Goal: Task Accomplishment & Management: Manage account settings

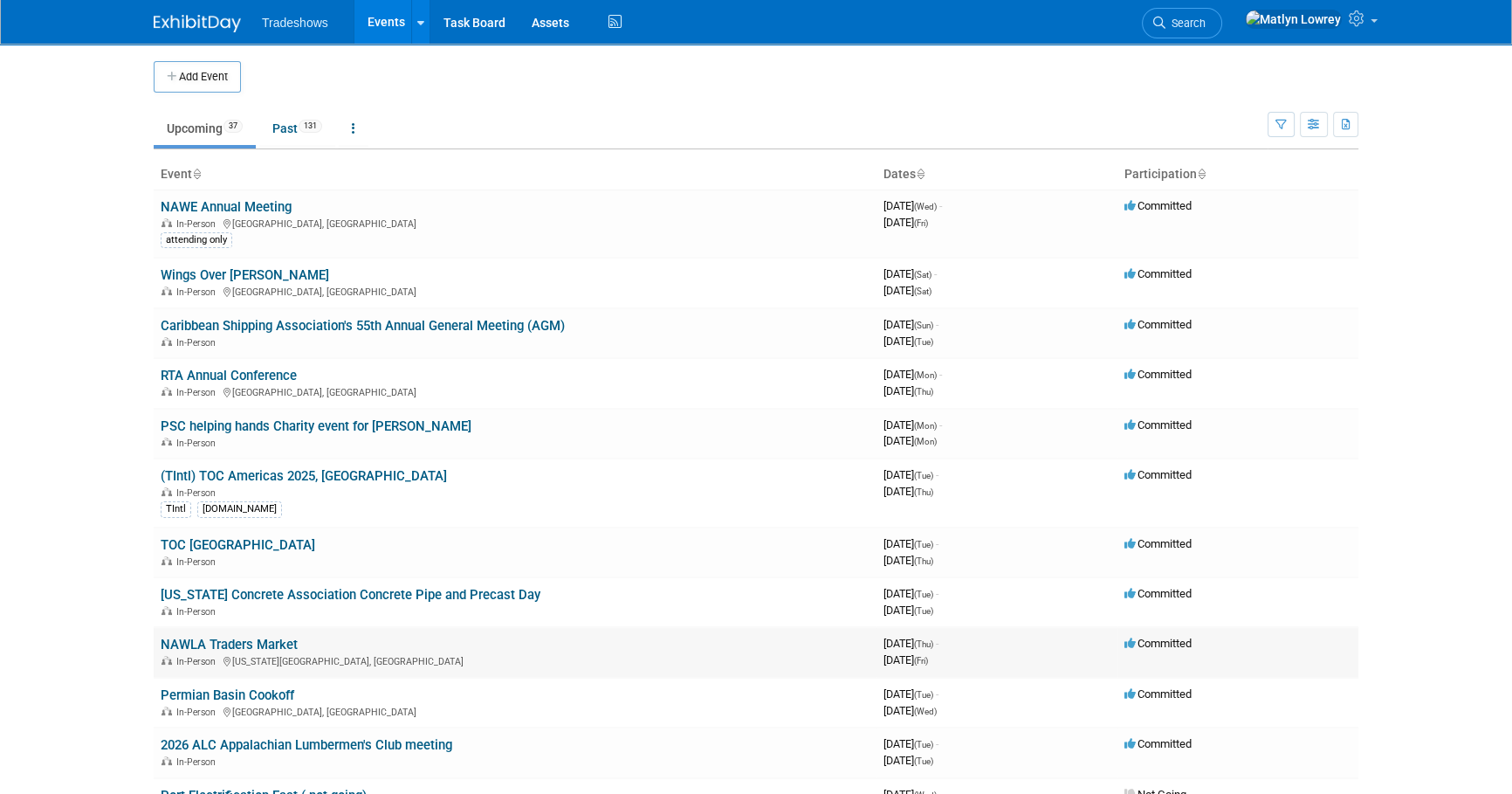
click at [227, 641] on link "NAWLA Traders Market" at bounding box center [228, 644] width 137 height 16
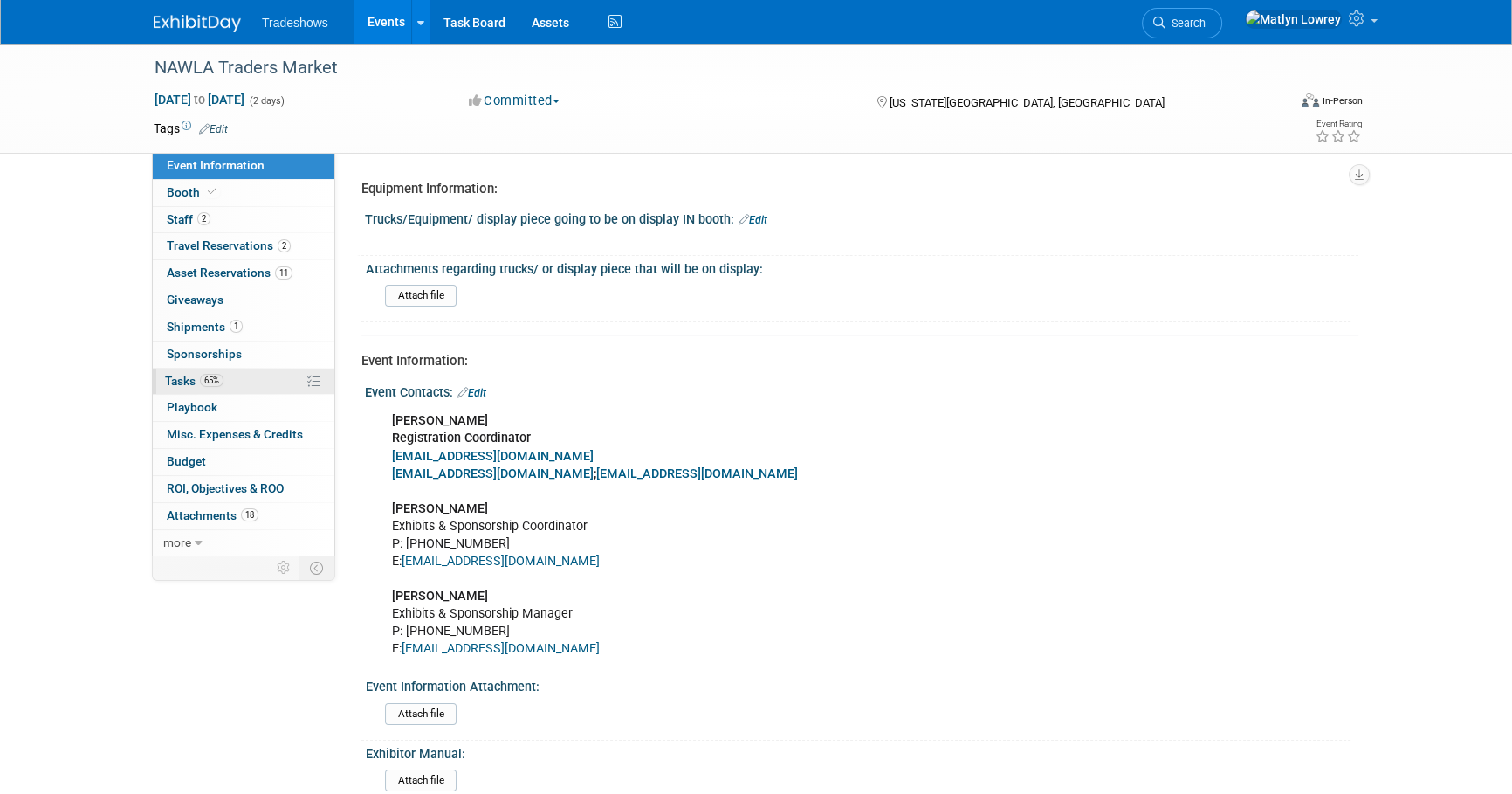
click at [200, 368] on link "65% Tasks 65%" at bounding box center [243, 381] width 181 height 26
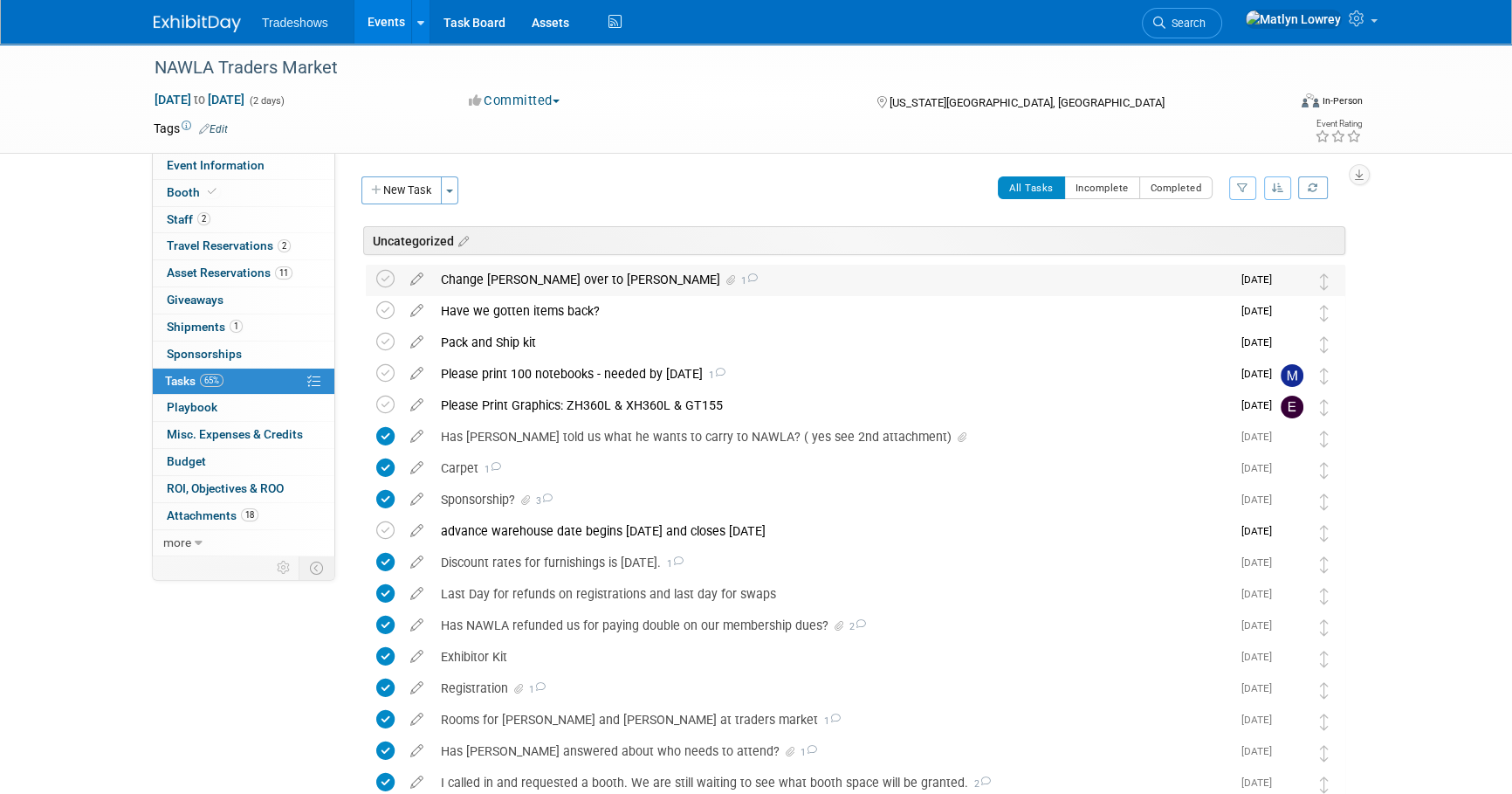
click at [529, 288] on div "Change Barry over to Rob 1" at bounding box center [832, 279] width 799 height 29
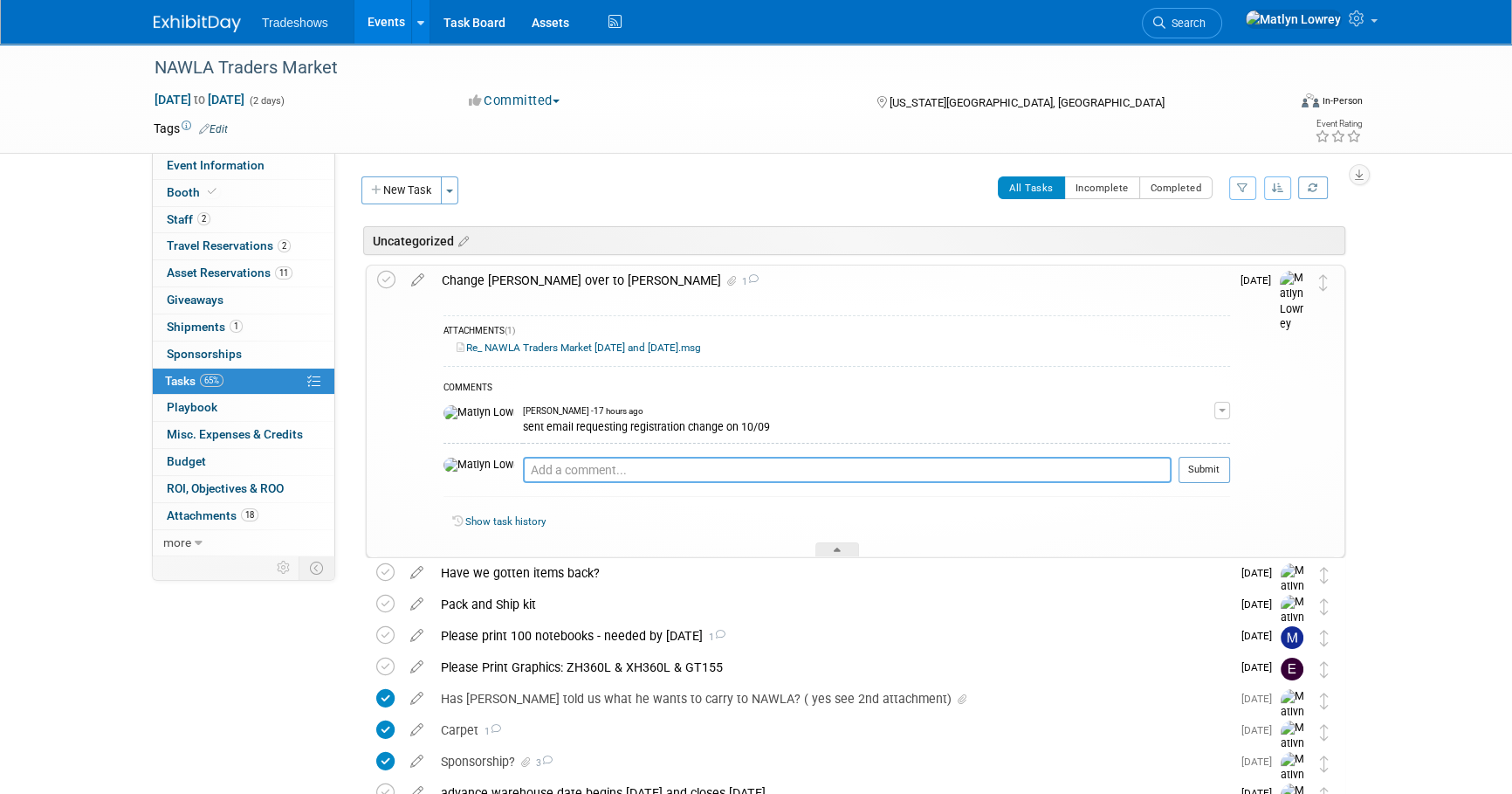
click at [524, 461] on textarea at bounding box center [847, 470] width 649 height 26
type textarea "registration has been changed over"
click at [1195, 461] on button "Submit" at bounding box center [1204, 470] width 52 height 26
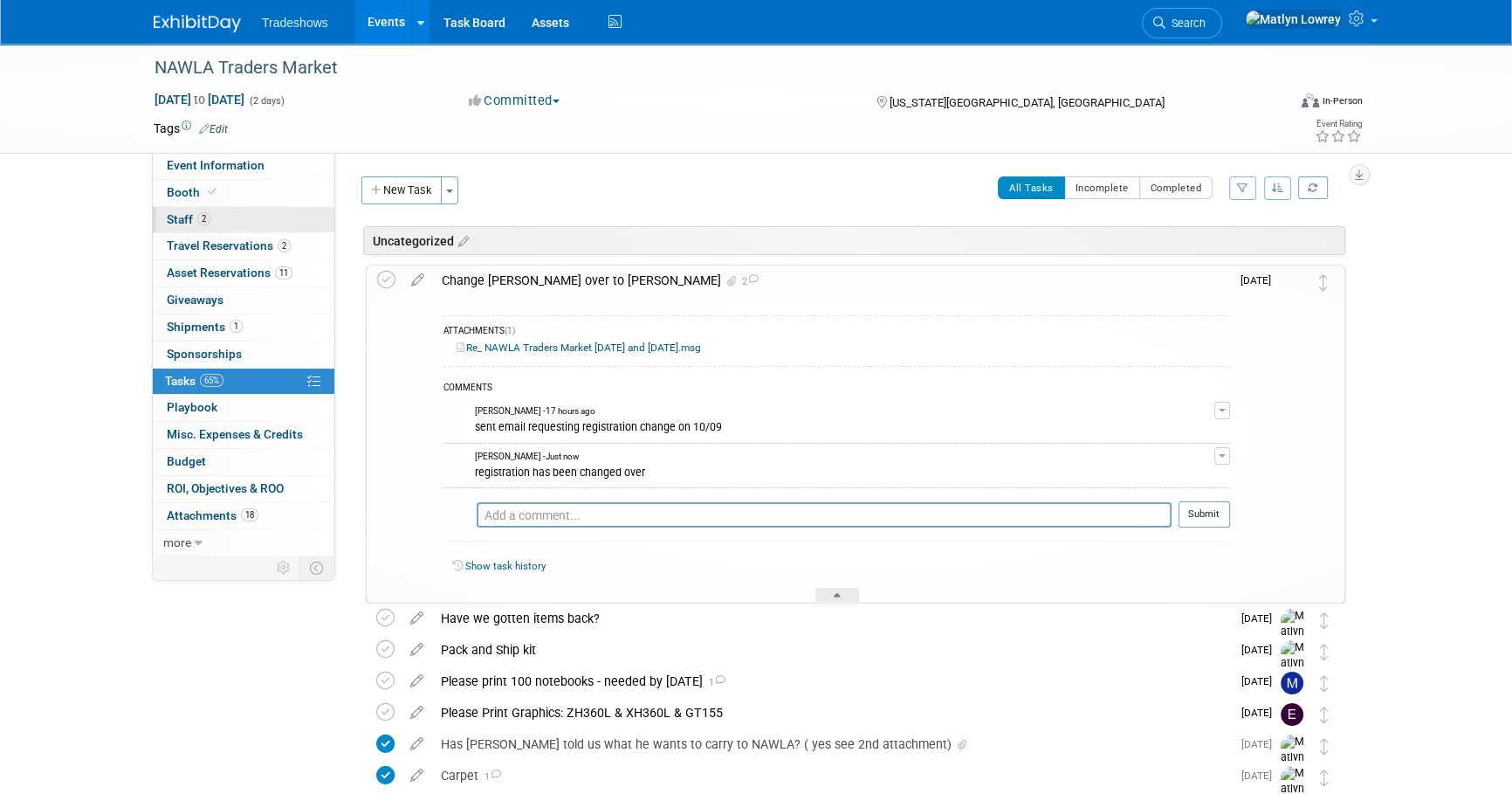
click at [211, 207] on link "2 Staff 2" at bounding box center [243, 220] width 181 height 26
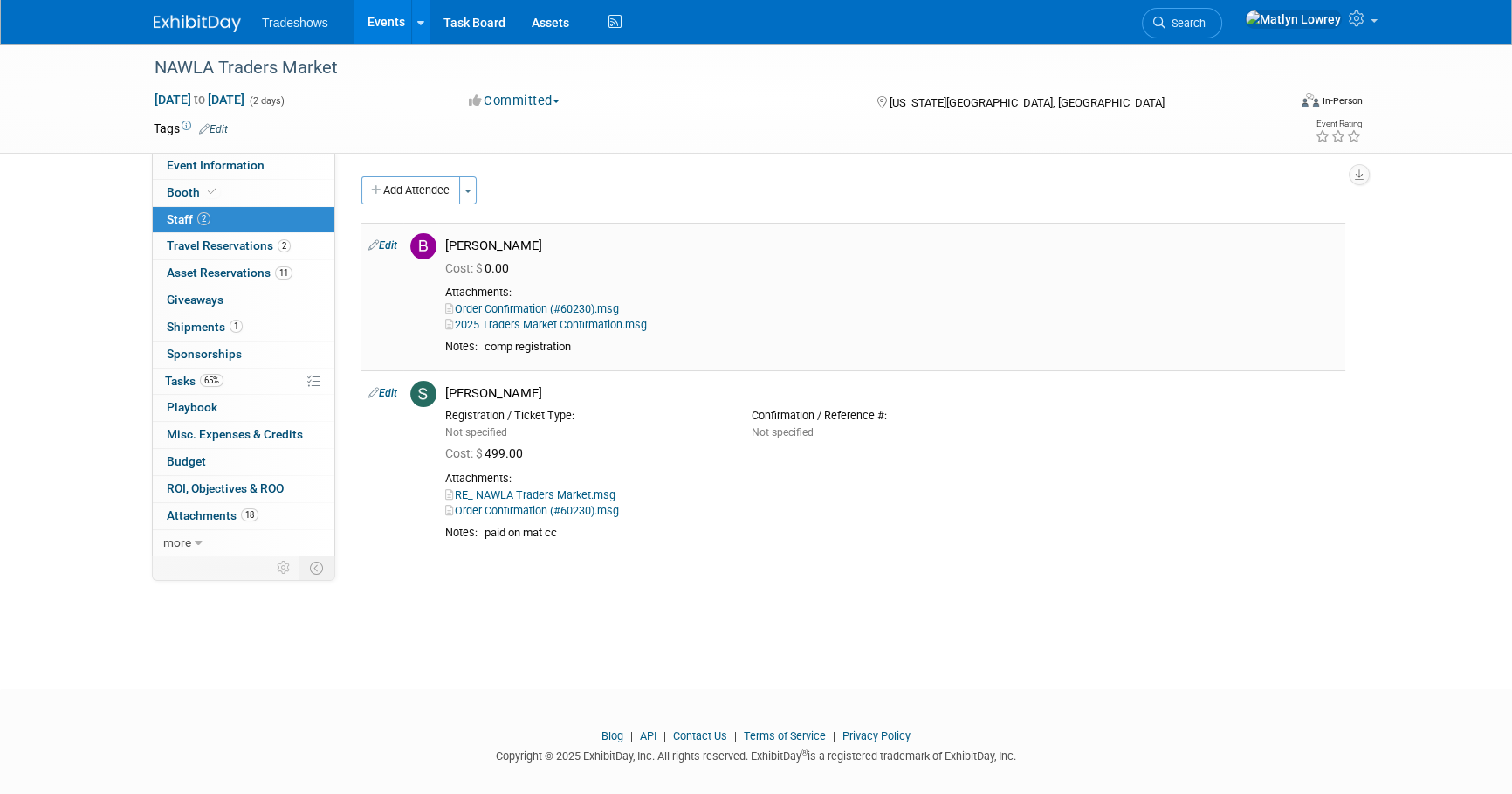
click at [372, 245] on icon at bounding box center [373, 245] width 10 height 18
select select "c5dc5e49-41cb-4c44-8192-e1379fb0e229"
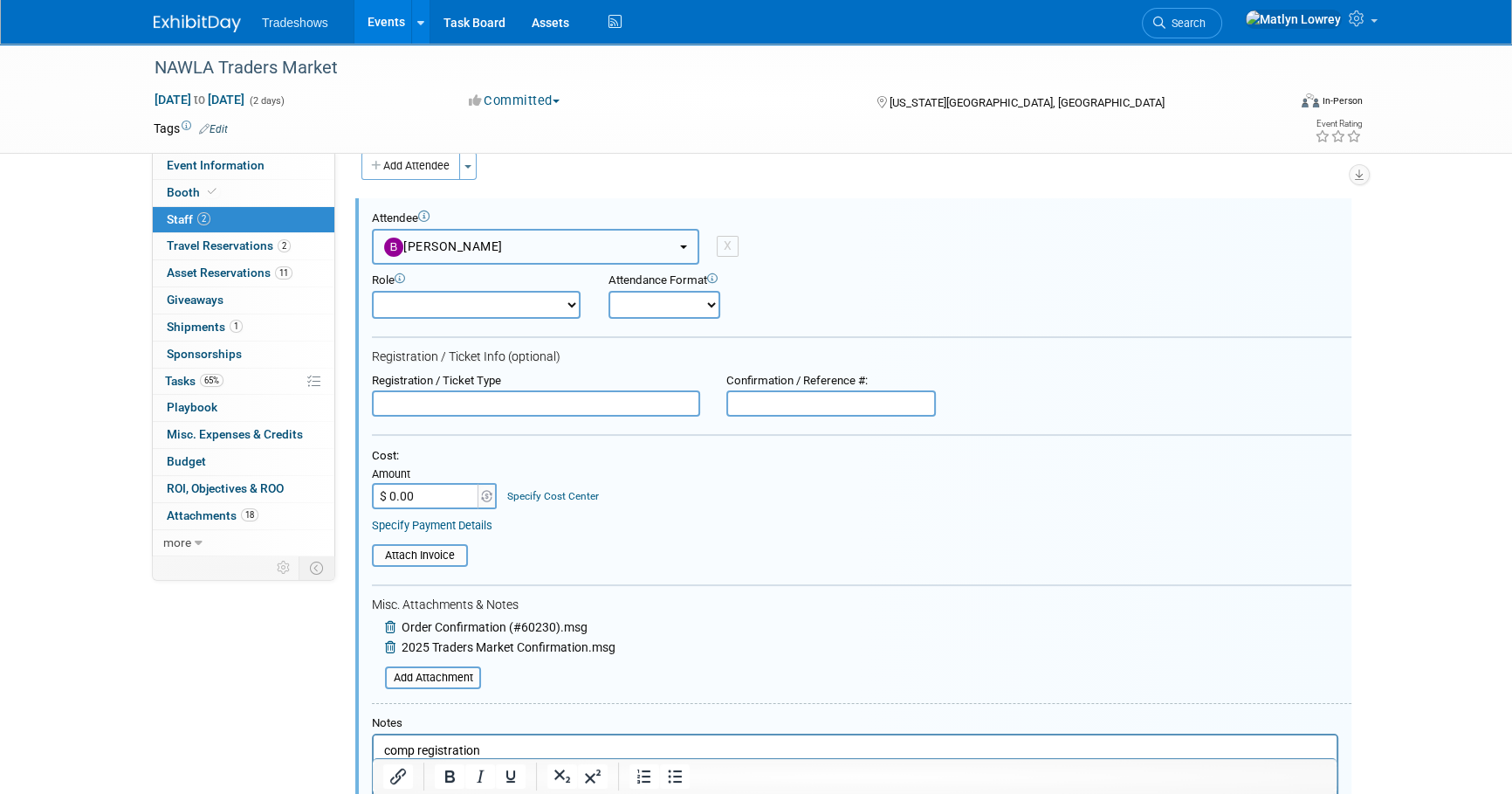
click at [449, 258] on button "Barry Black" at bounding box center [536, 246] width 328 height 36
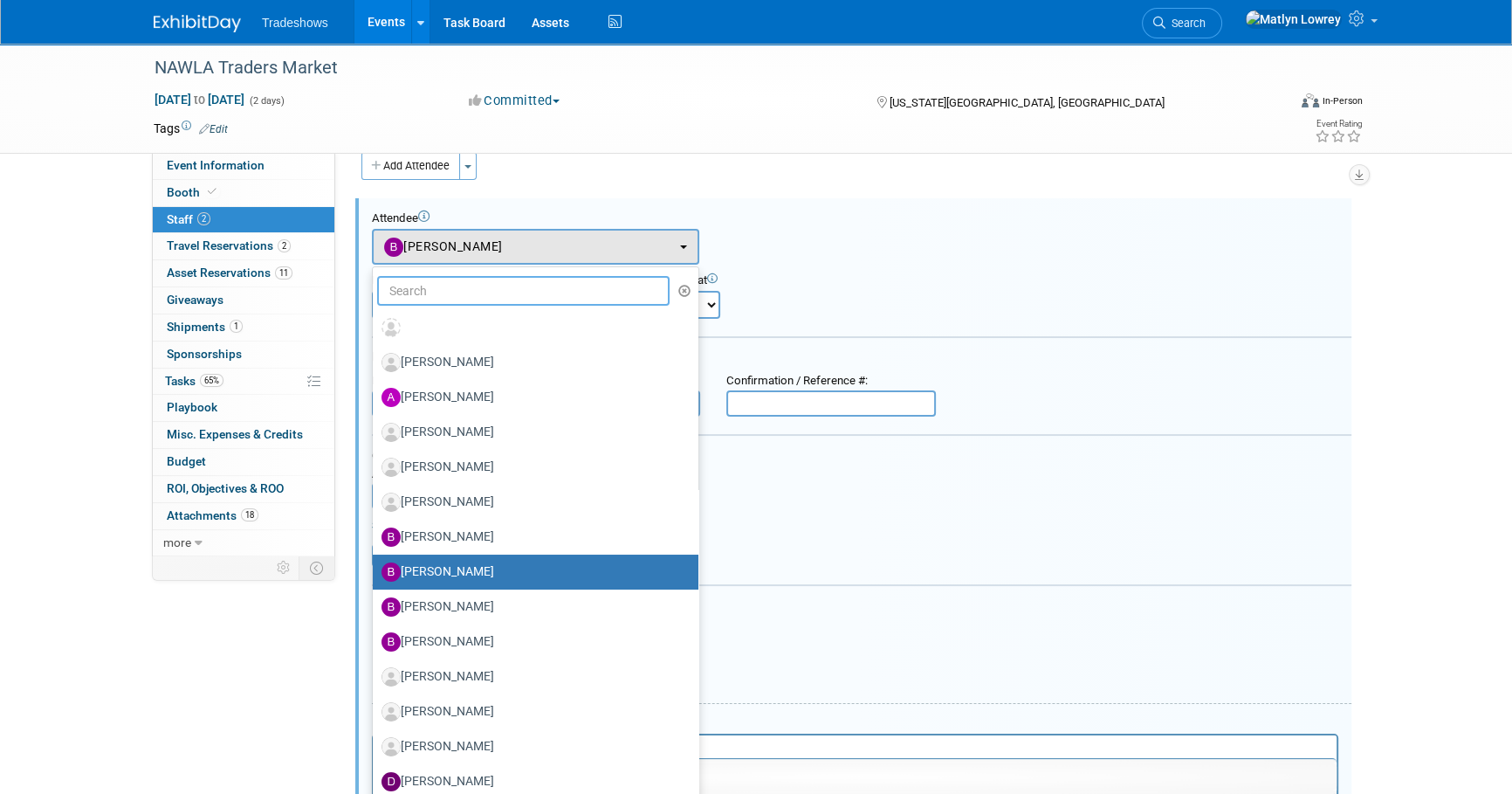
click at [454, 288] on input "text" at bounding box center [524, 291] width 293 height 29
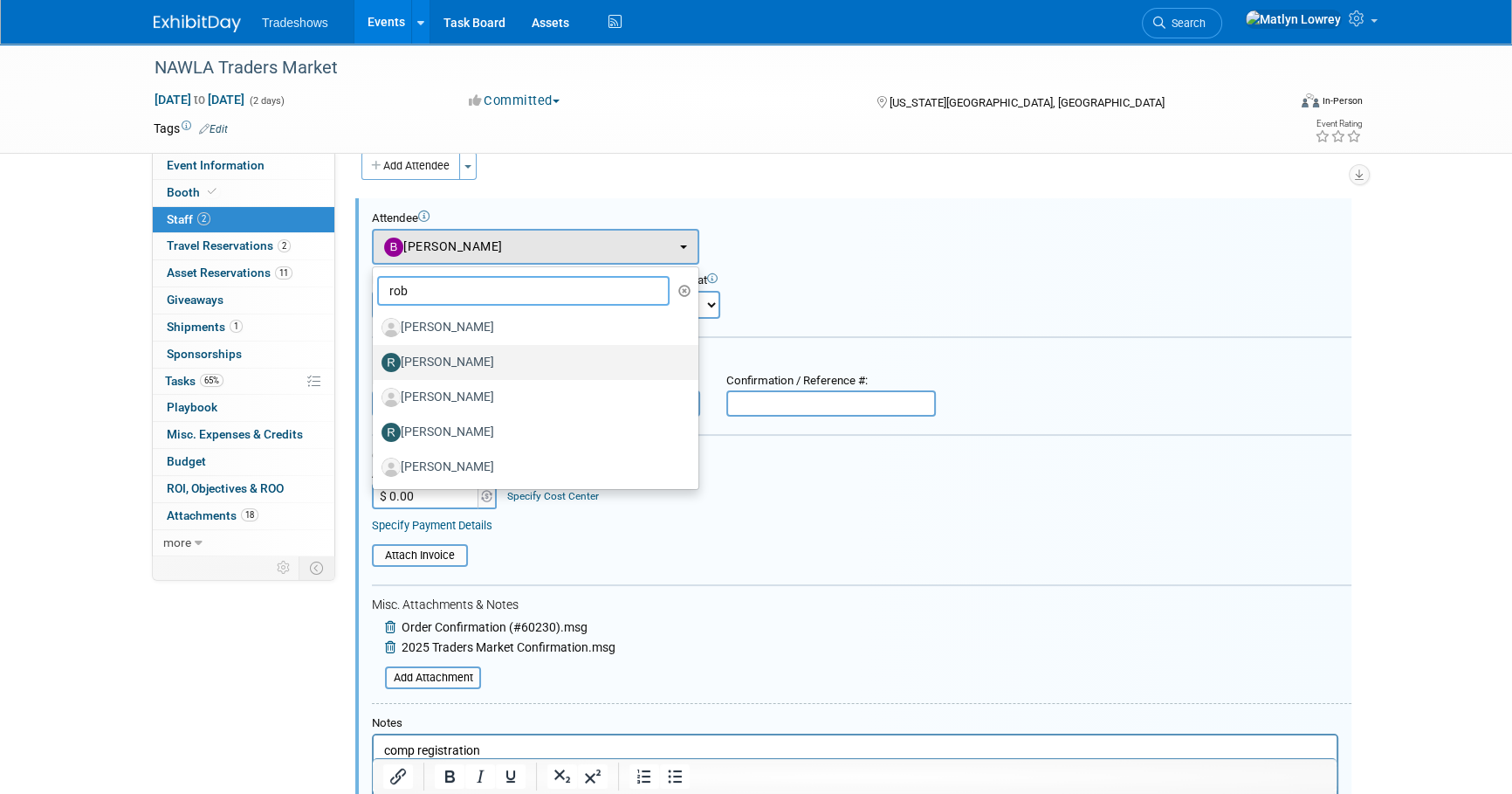
type input "rob"
click at [430, 370] on label "Rob Anatra" at bounding box center [530, 362] width 299 height 28
click at [376, 366] on input "Rob Anatra" at bounding box center [369, 360] width 11 height 11
select select "b314f4bf-4480-43e1-bff5-617f8f272090"
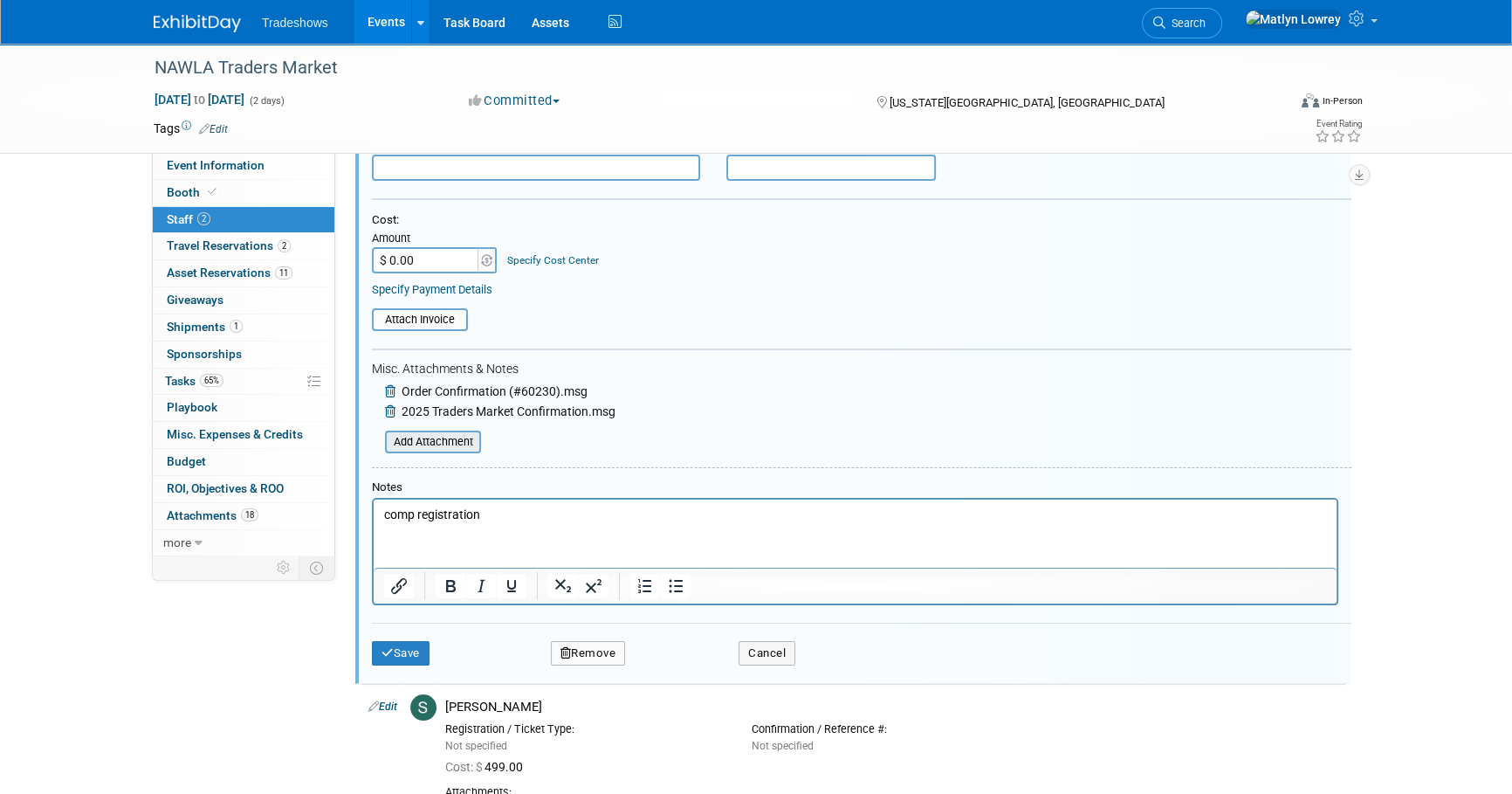
scroll to position [262, 0]
click at [495, 508] on p "comp registration" at bounding box center [855, 512] width 943 height 18
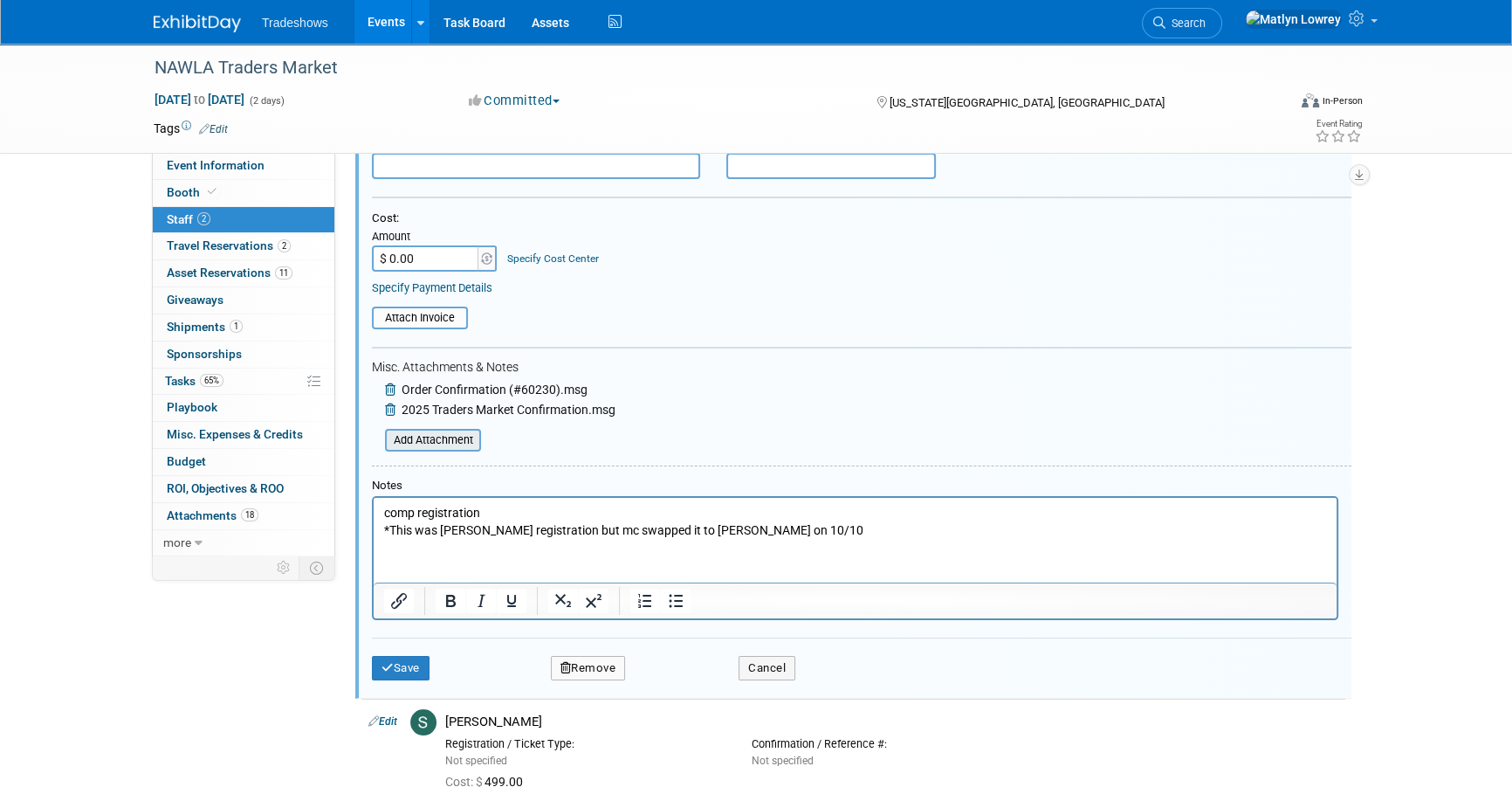
click at [447, 443] on input "file" at bounding box center [376, 439] width 208 height 19
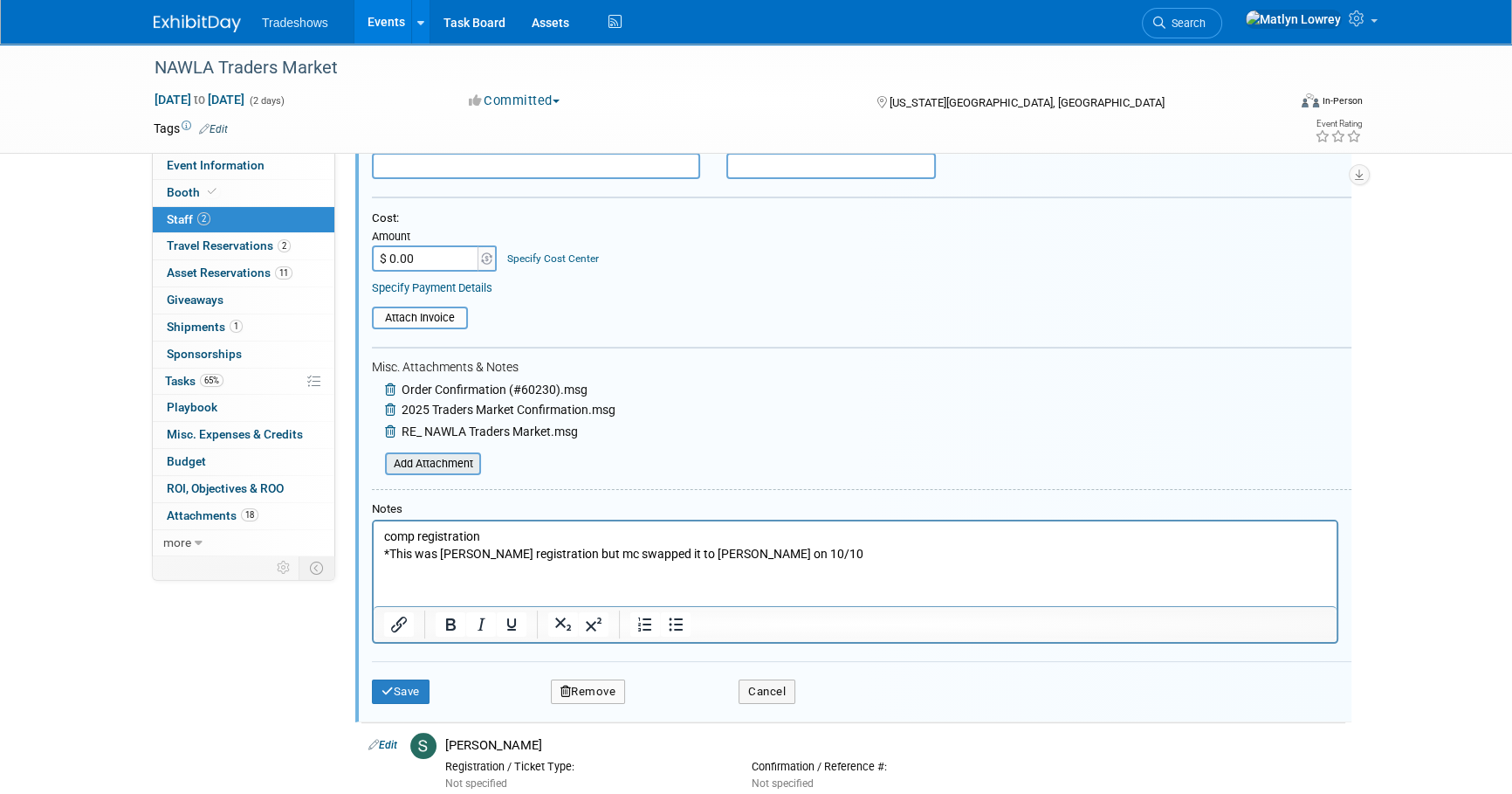
click at [459, 455] on input "file" at bounding box center [376, 463] width 208 height 19
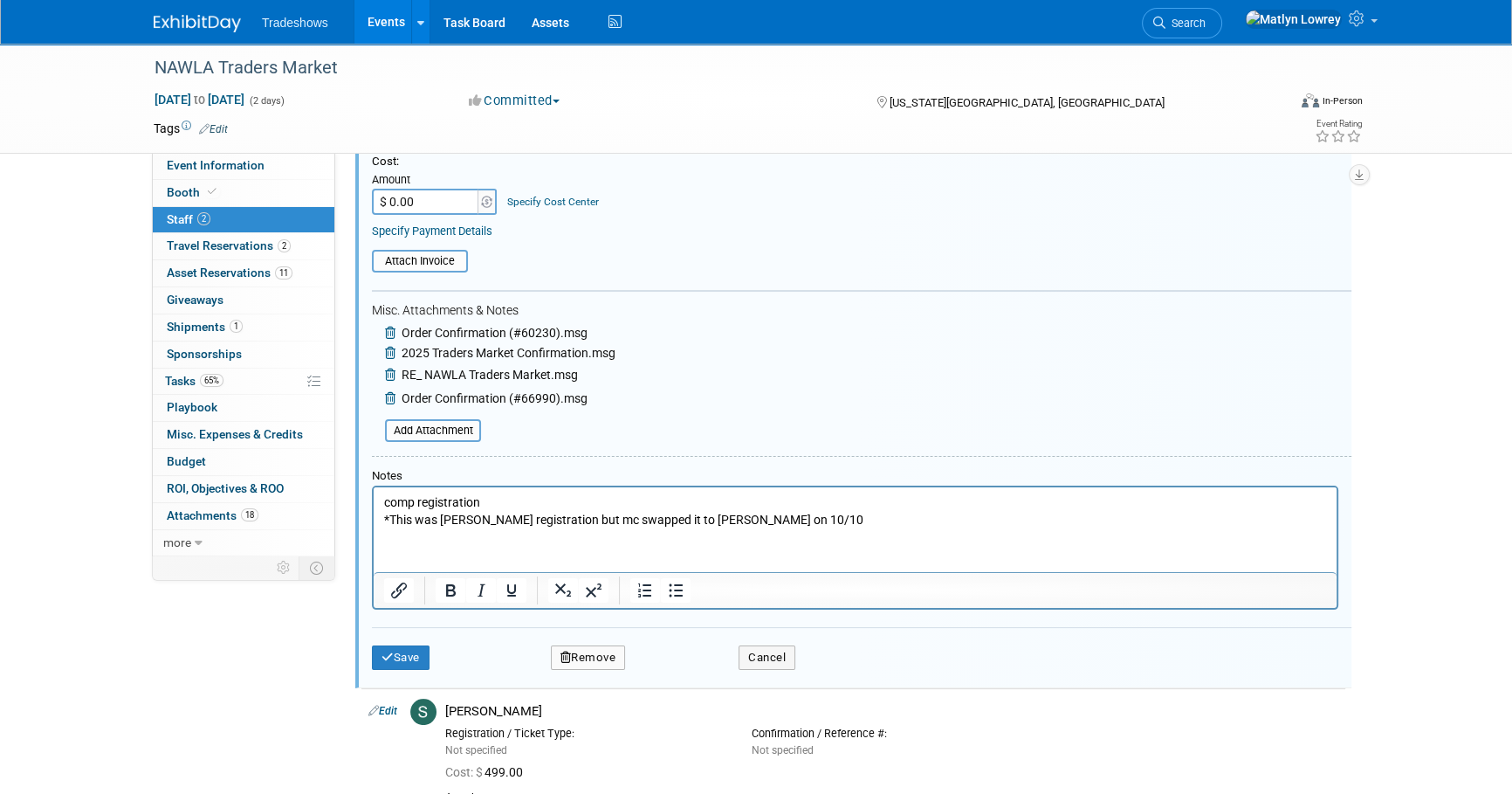
scroll to position [476, 0]
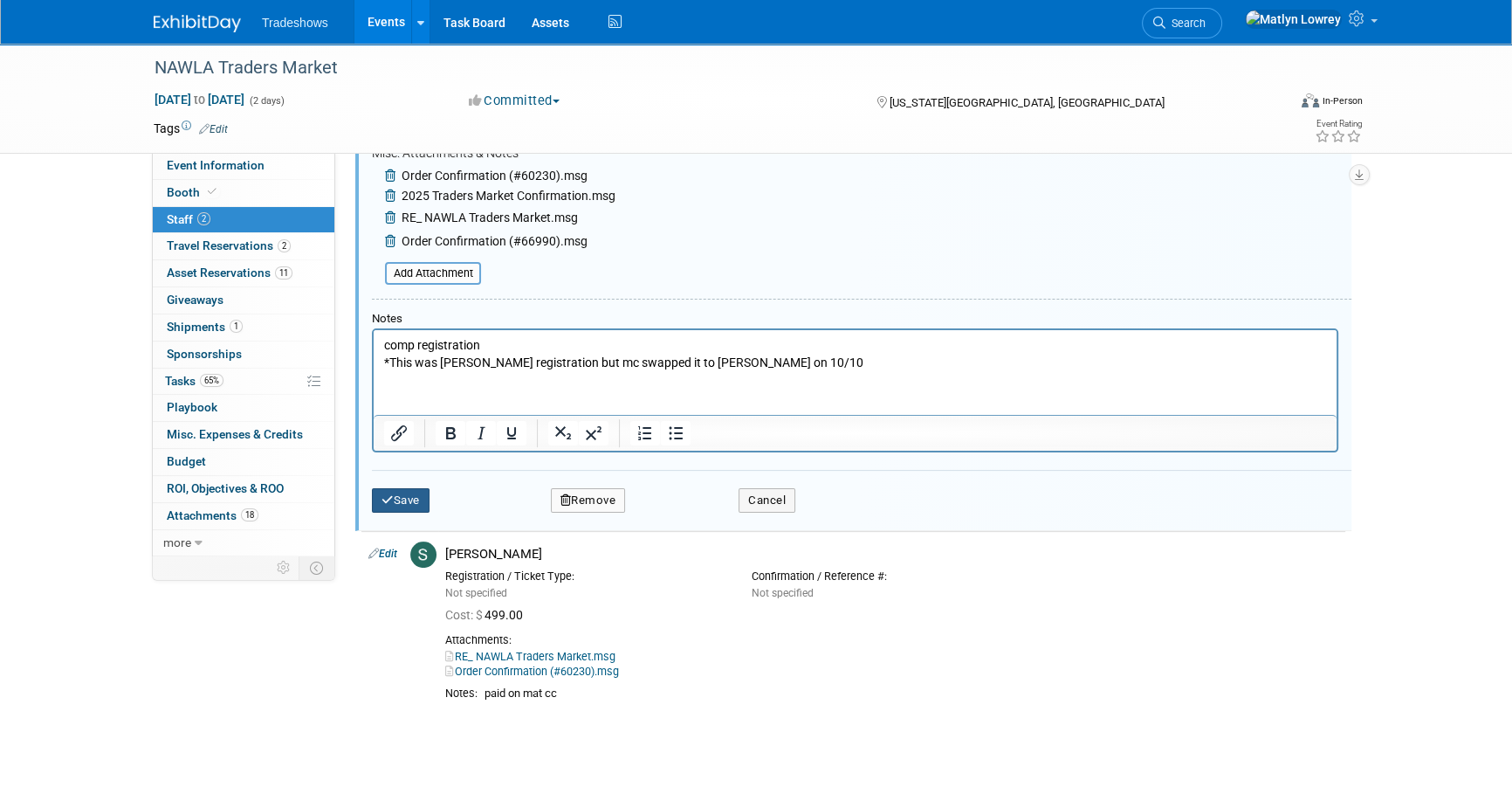
click at [422, 489] on button "Save" at bounding box center [401, 500] width 58 height 25
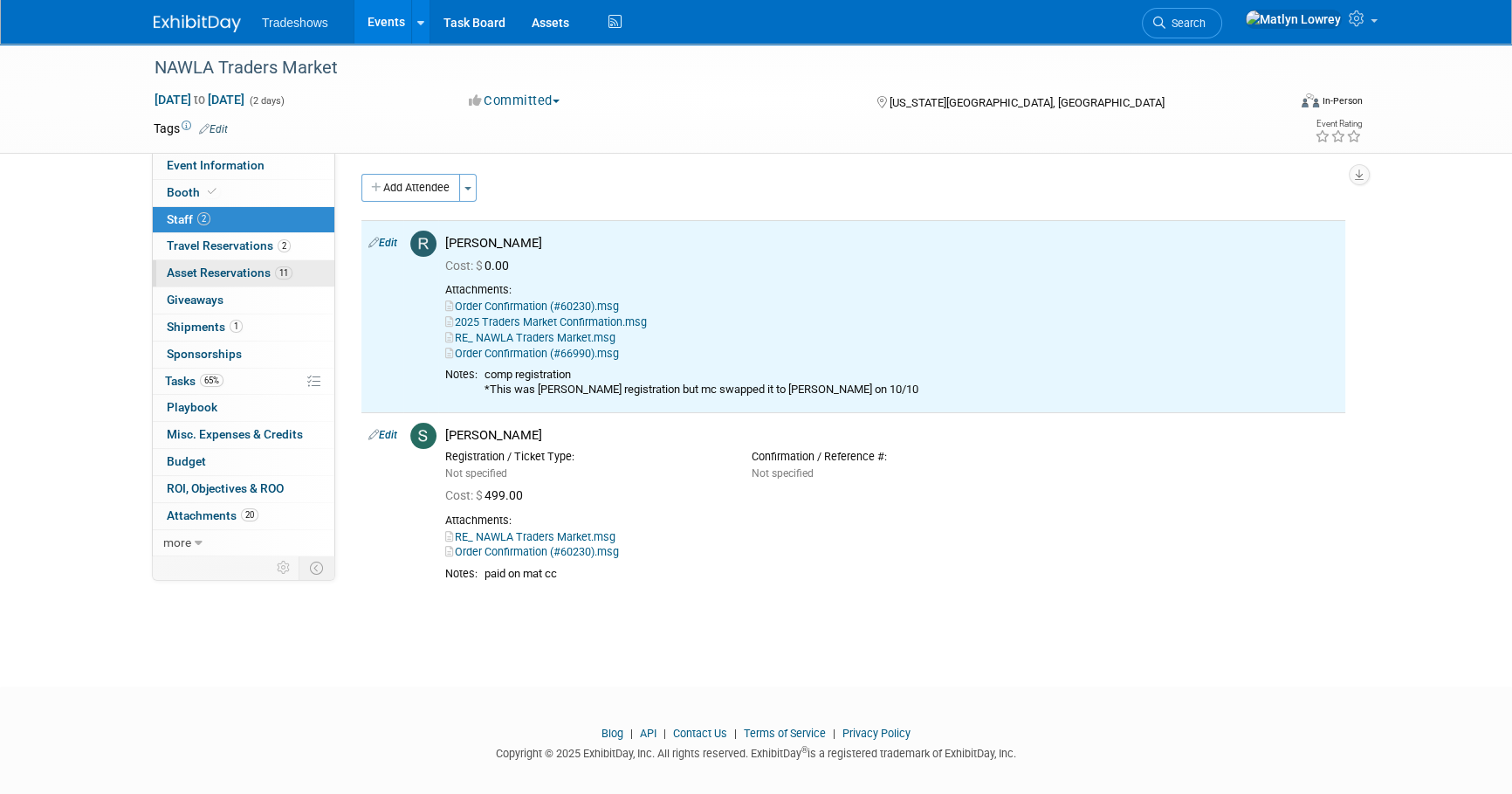
scroll to position [0, 0]
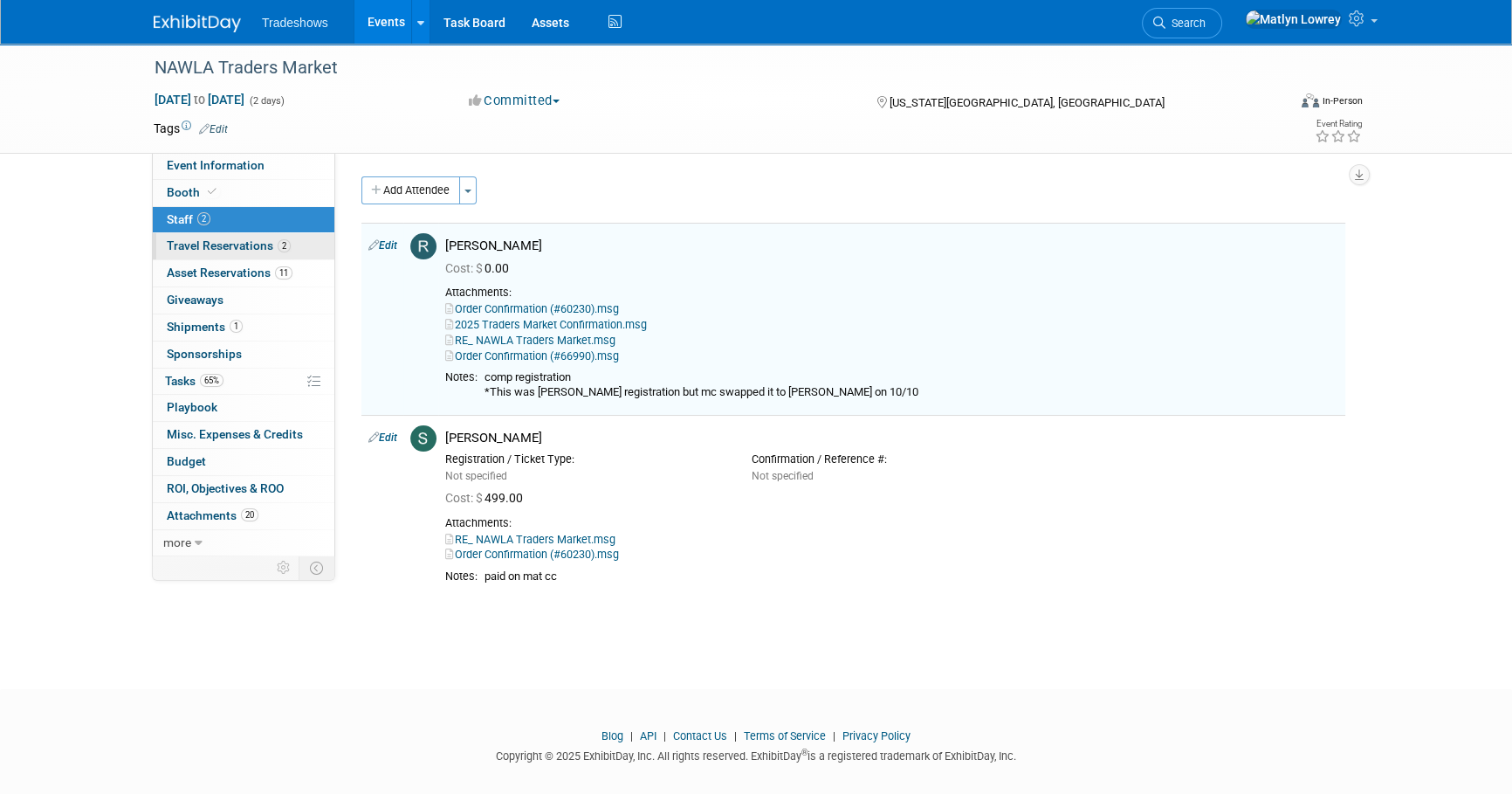
click at [193, 251] on span "Travel Reservations 2" at bounding box center [228, 245] width 124 height 14
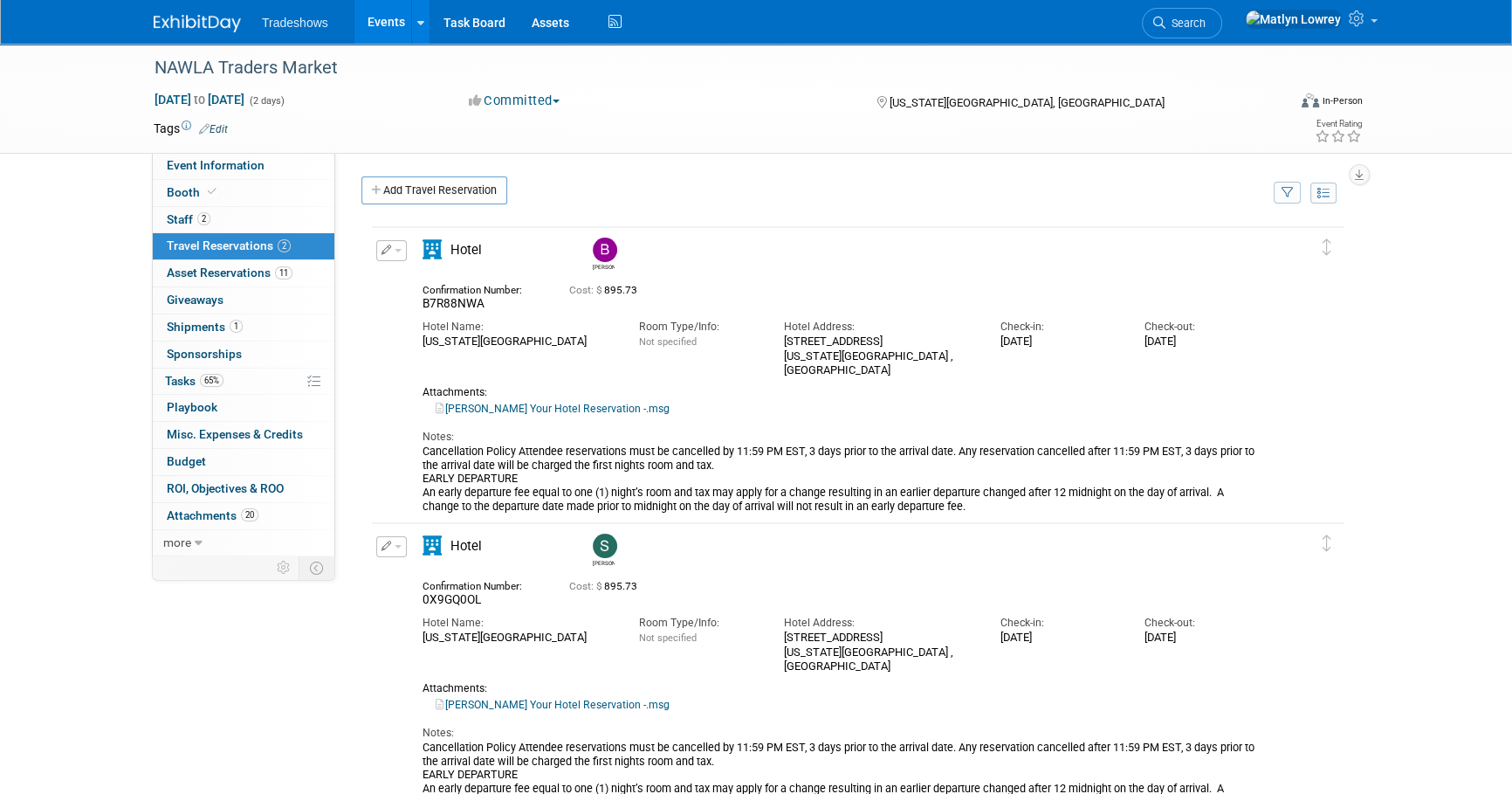
scroll to position [78, 0]
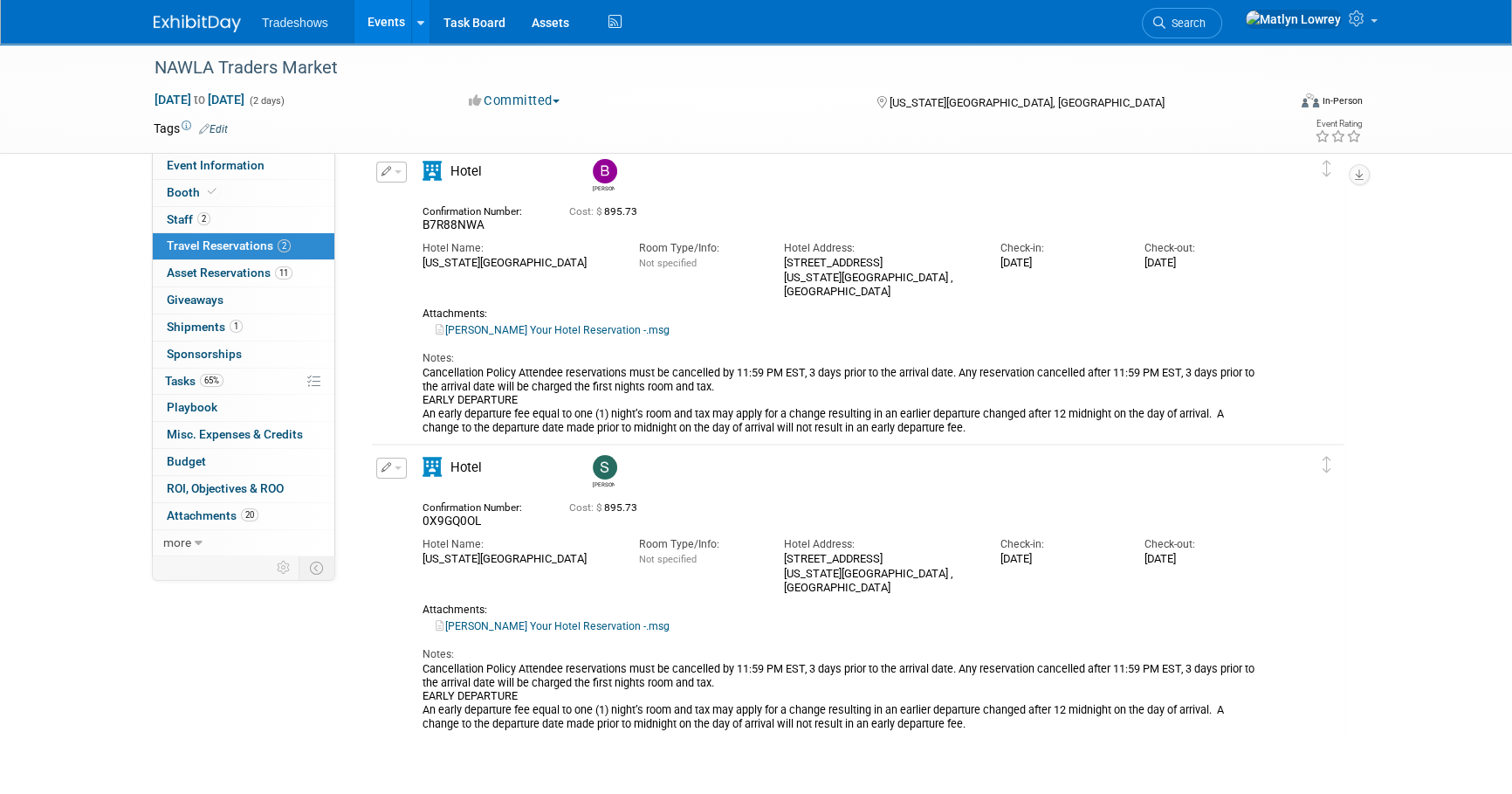
click at [538, 331] on link "Barry Your Hotel Reservation -.msg" at bounding box center [552, 330] width 234 height 12
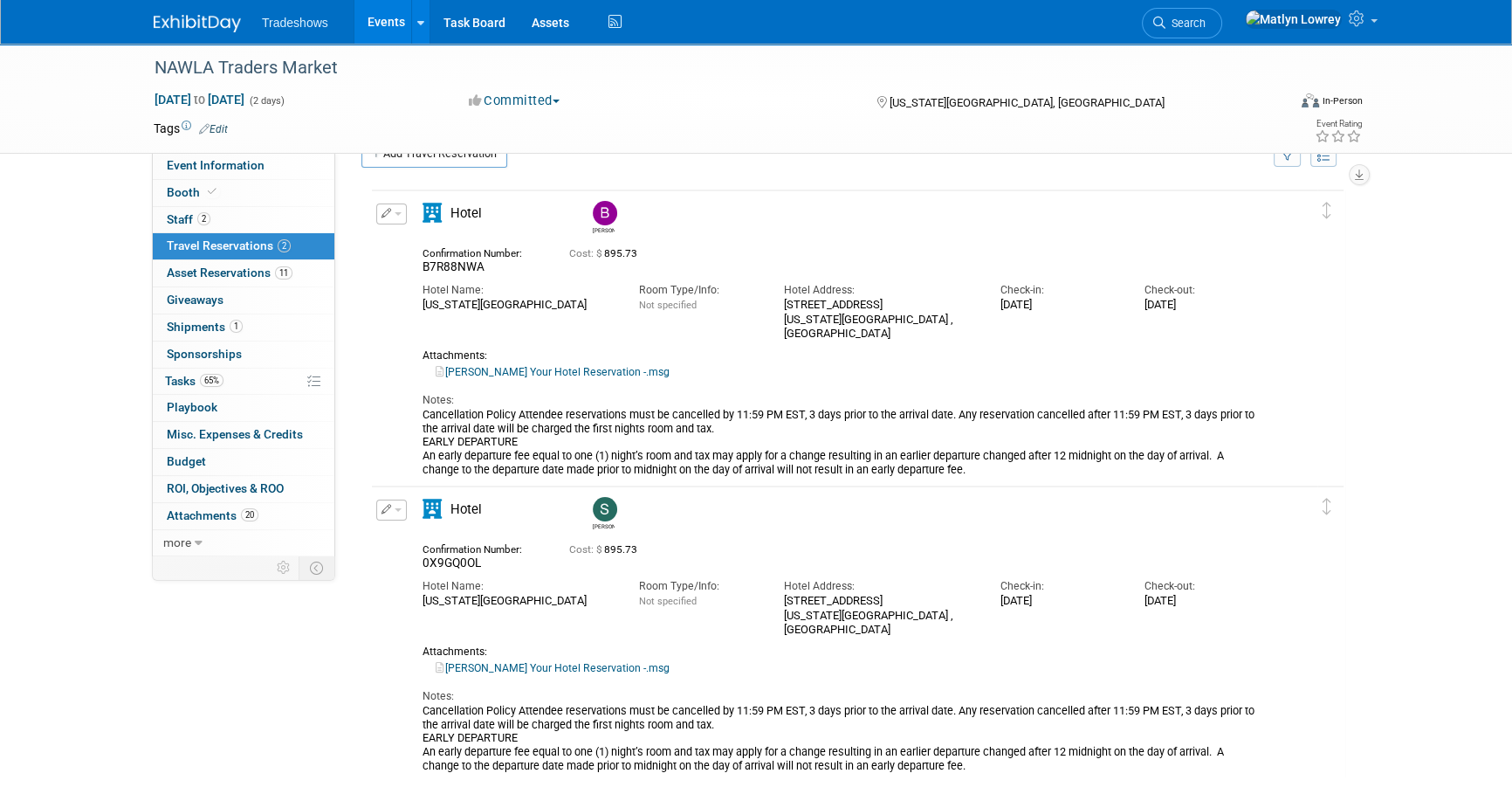
scroll to position [0, 0]
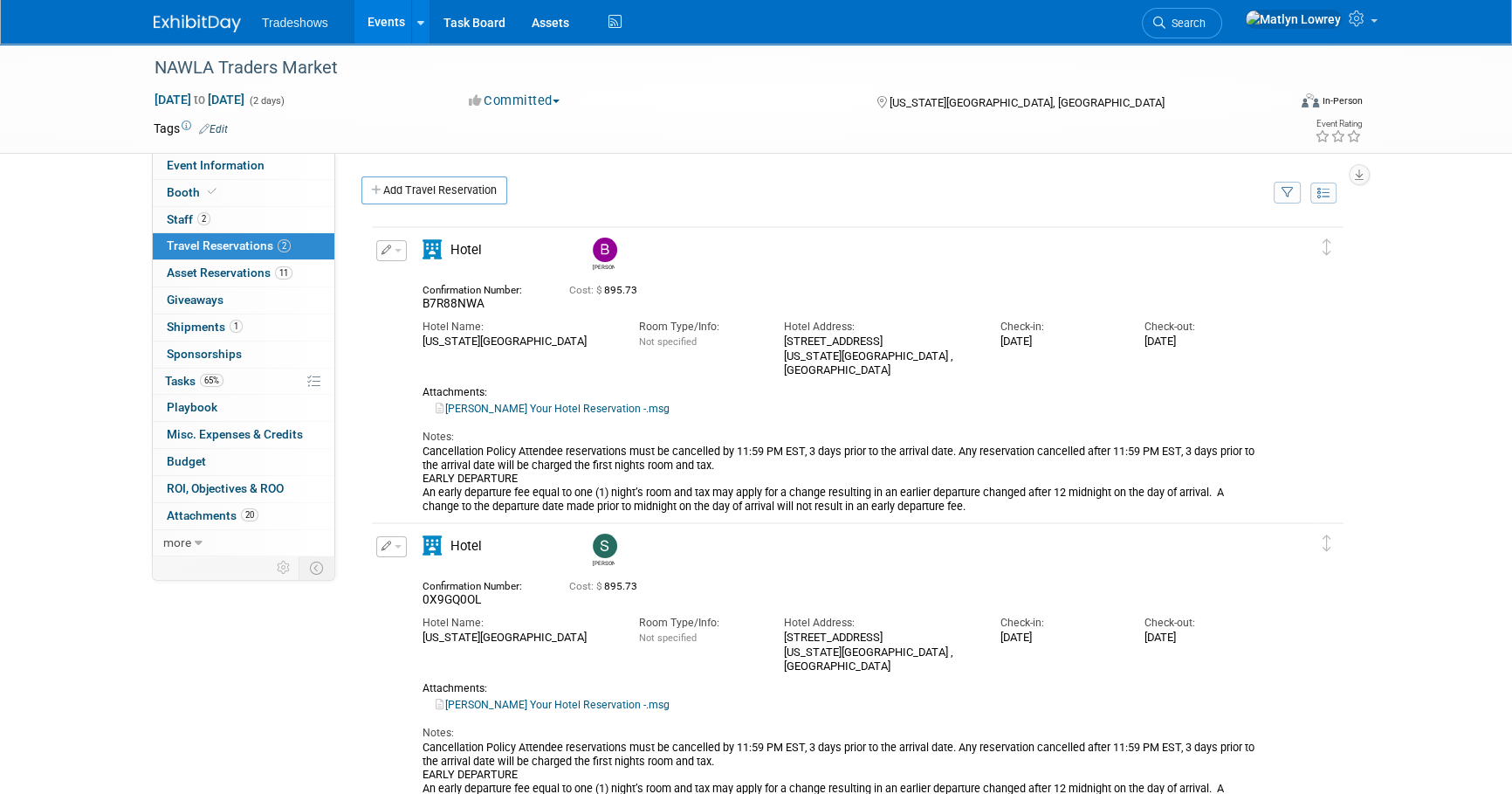
click at [379, 249] on button "button" at bounding box center [391, 251] width 30 height 21
click at [410, 276] on button "Edit Reservation" at bounding box center [451, 280] width 147 height 25
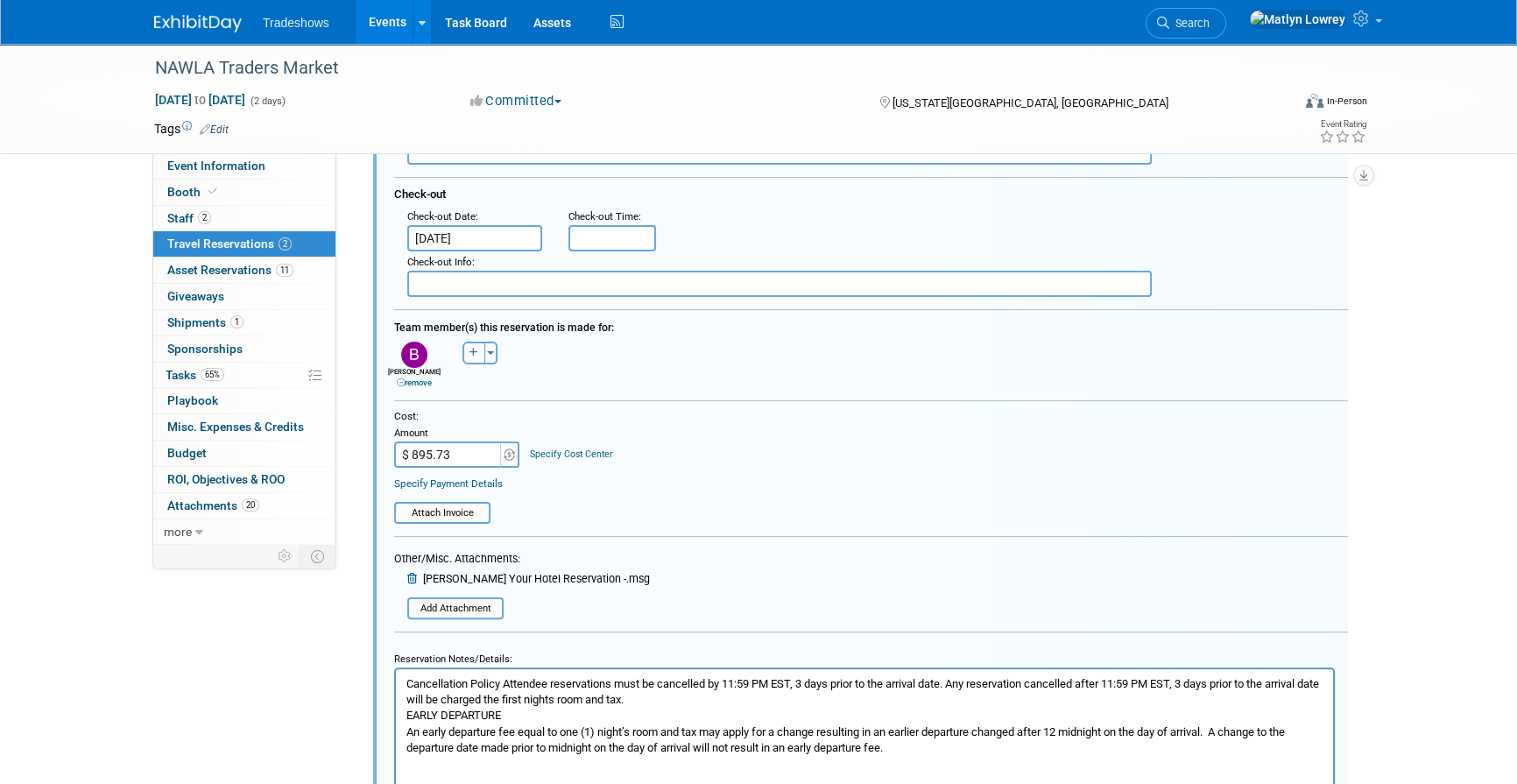
scroll to position [427, 0]
click at [421, 377] on link "remove" at bounding box center [415, 381] width 35 height 9
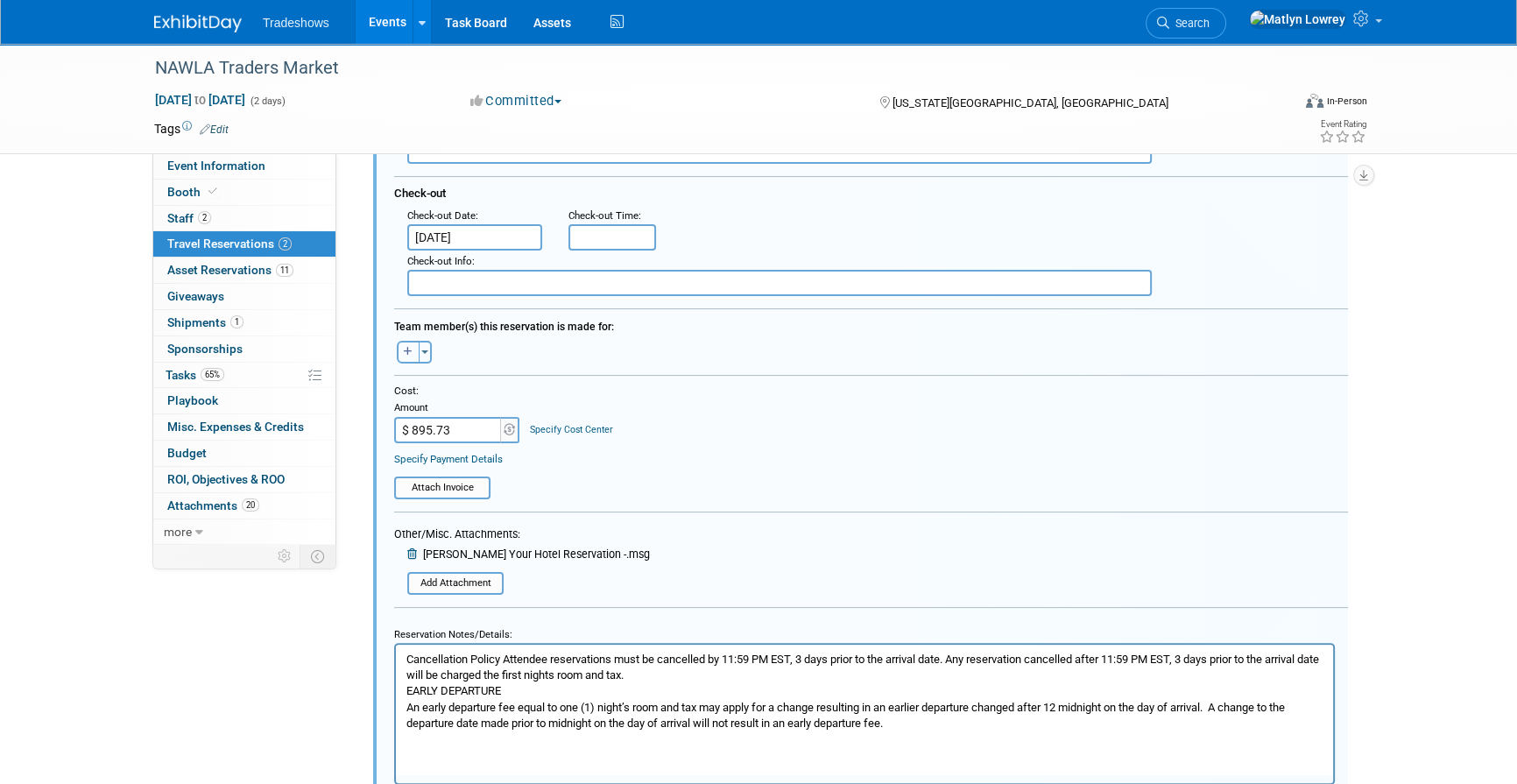
click at [405, 351] on icon "button" at bounding box center [407, 351] width 8 height 9
select select
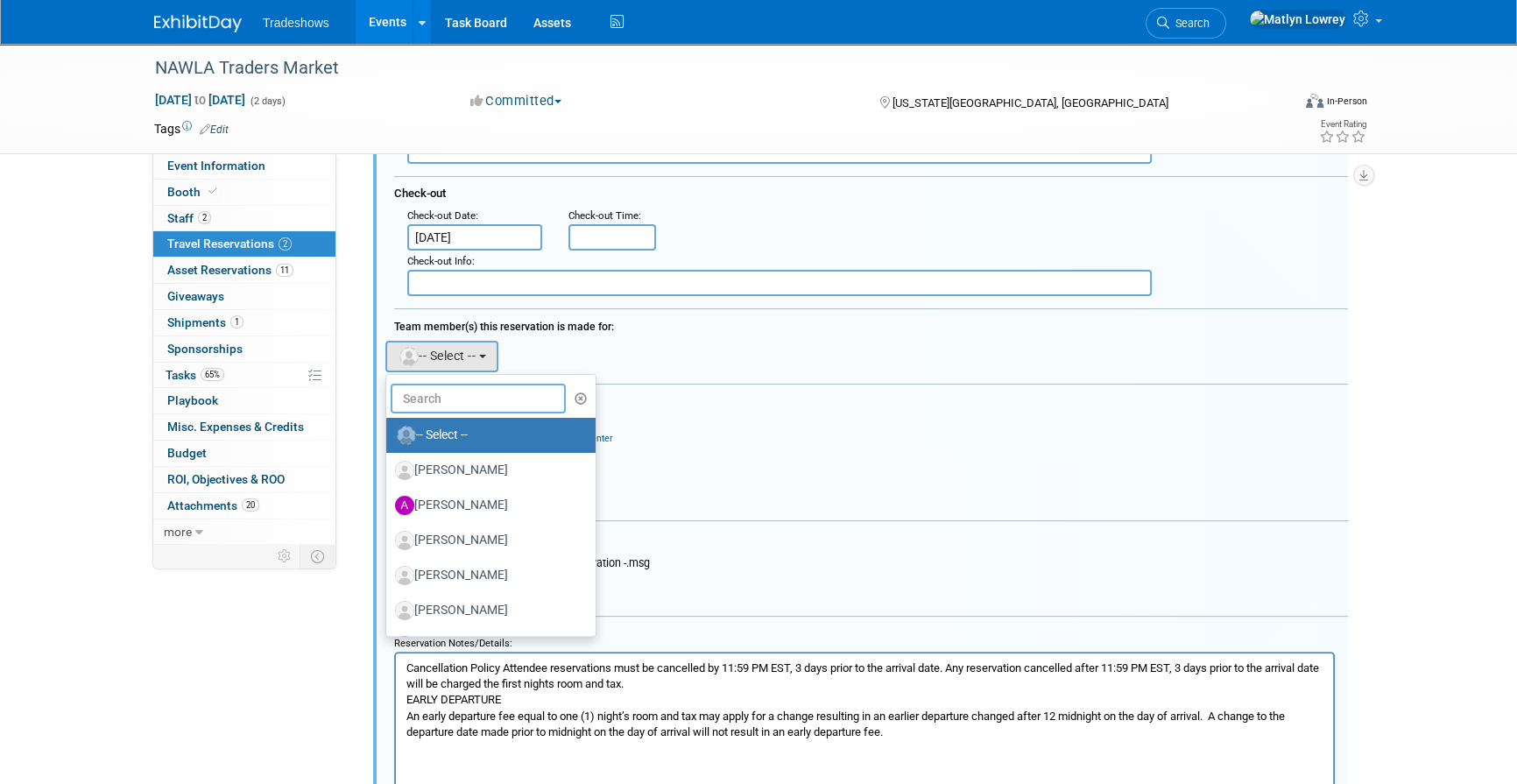
click at [431, 392] on input "text" at bounding box center [479, 398] width 176 height 30
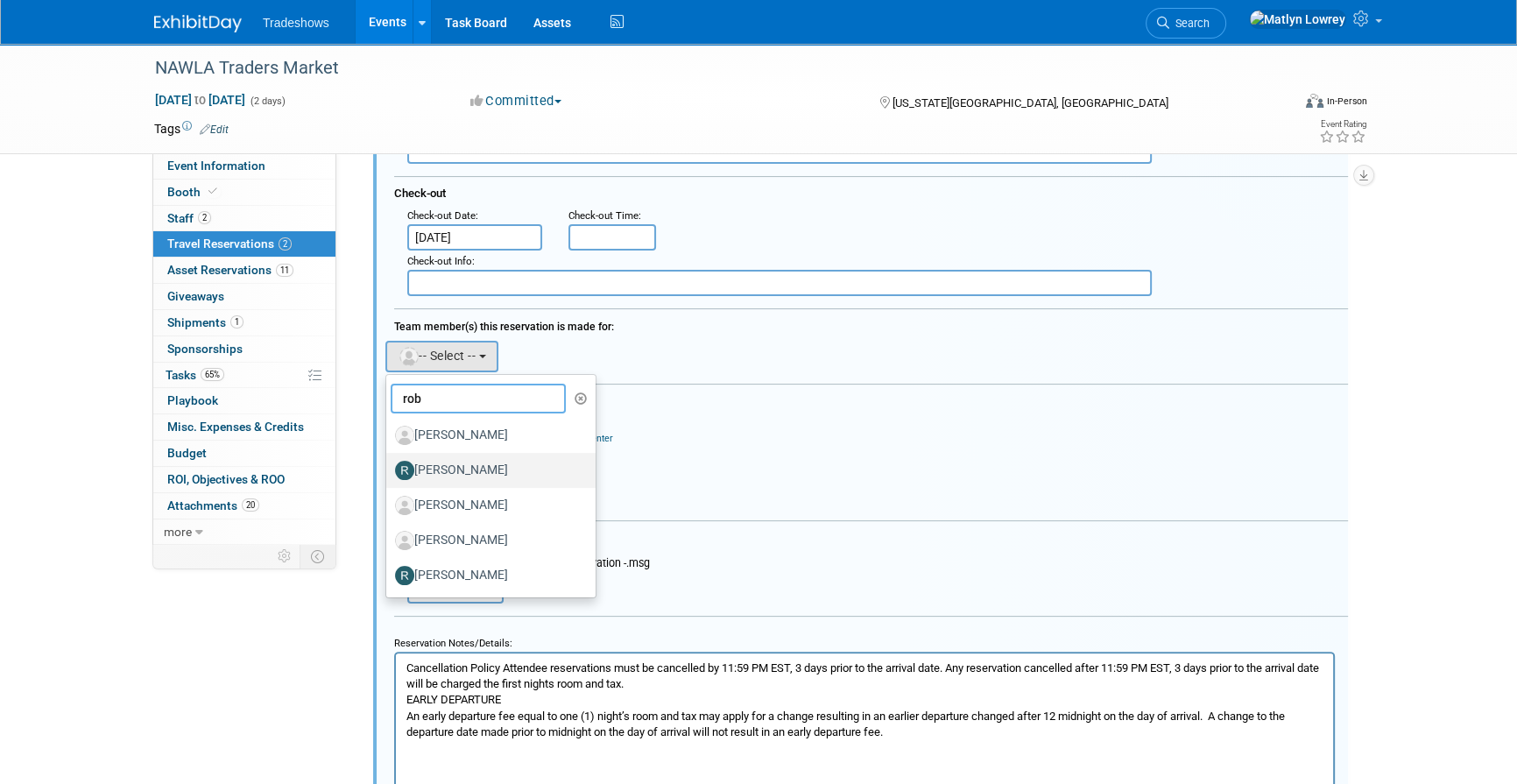
type input "rob"
click at [467, 467] on label "Rob Anatra" at bounding box center [487, 470] width 183 height 28
click at [389, 467] on input "Rob Anatra" at bounding box center [383, 468] width 11 height 11
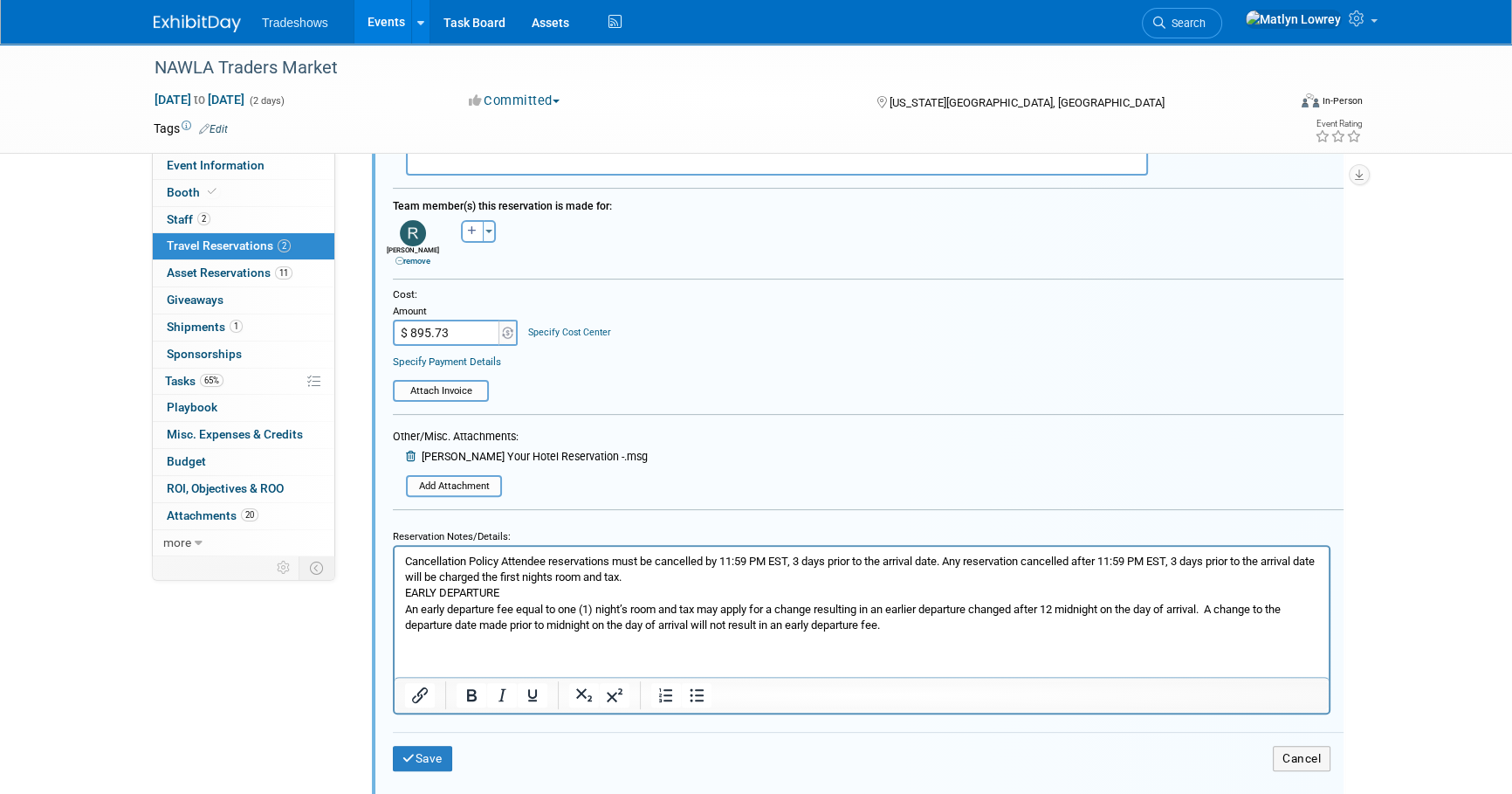
scroll to position [584, 0]
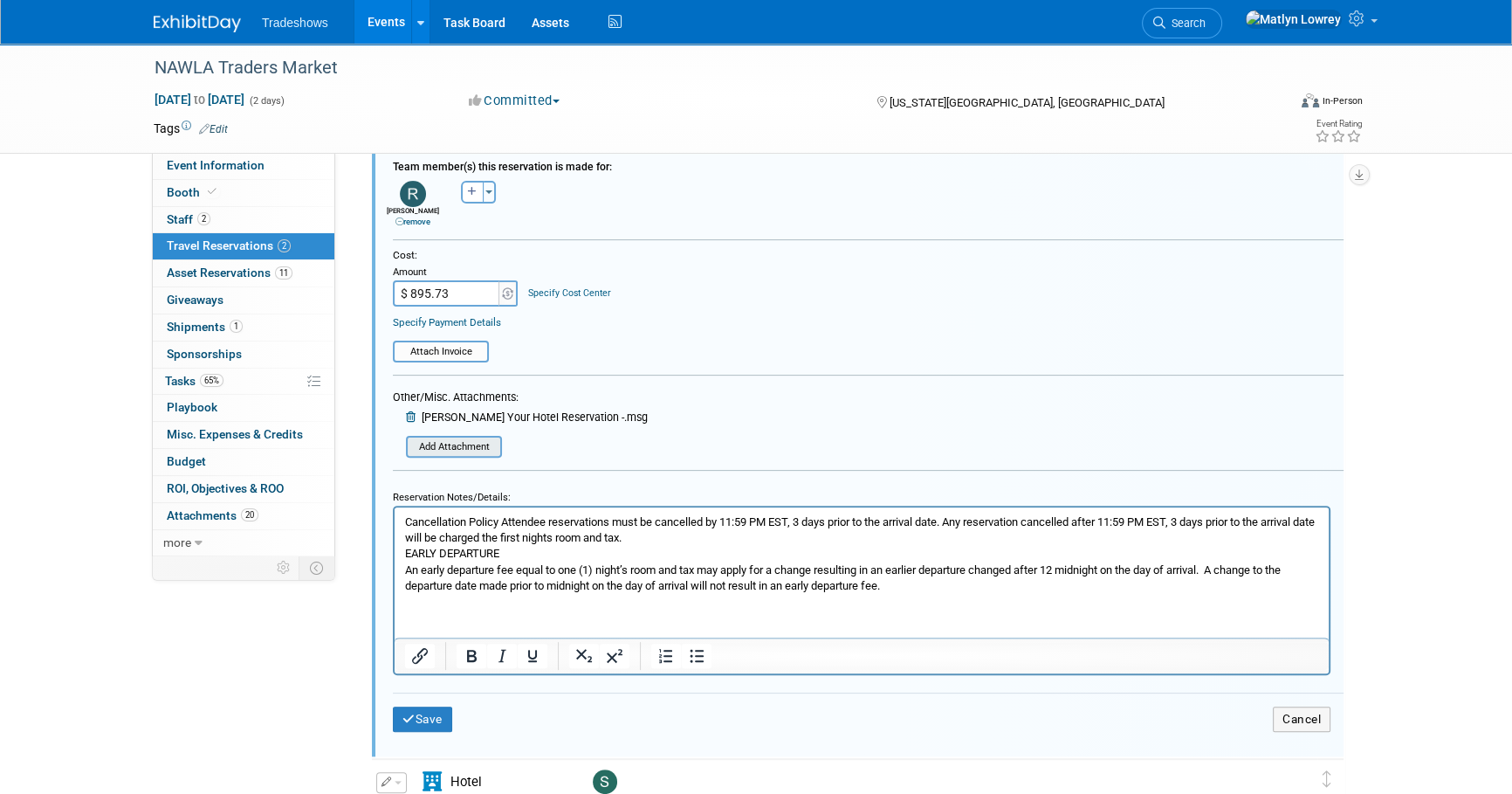
click at [463, 447] on input "file" at bounding box center [411, 447] width 178 height 18
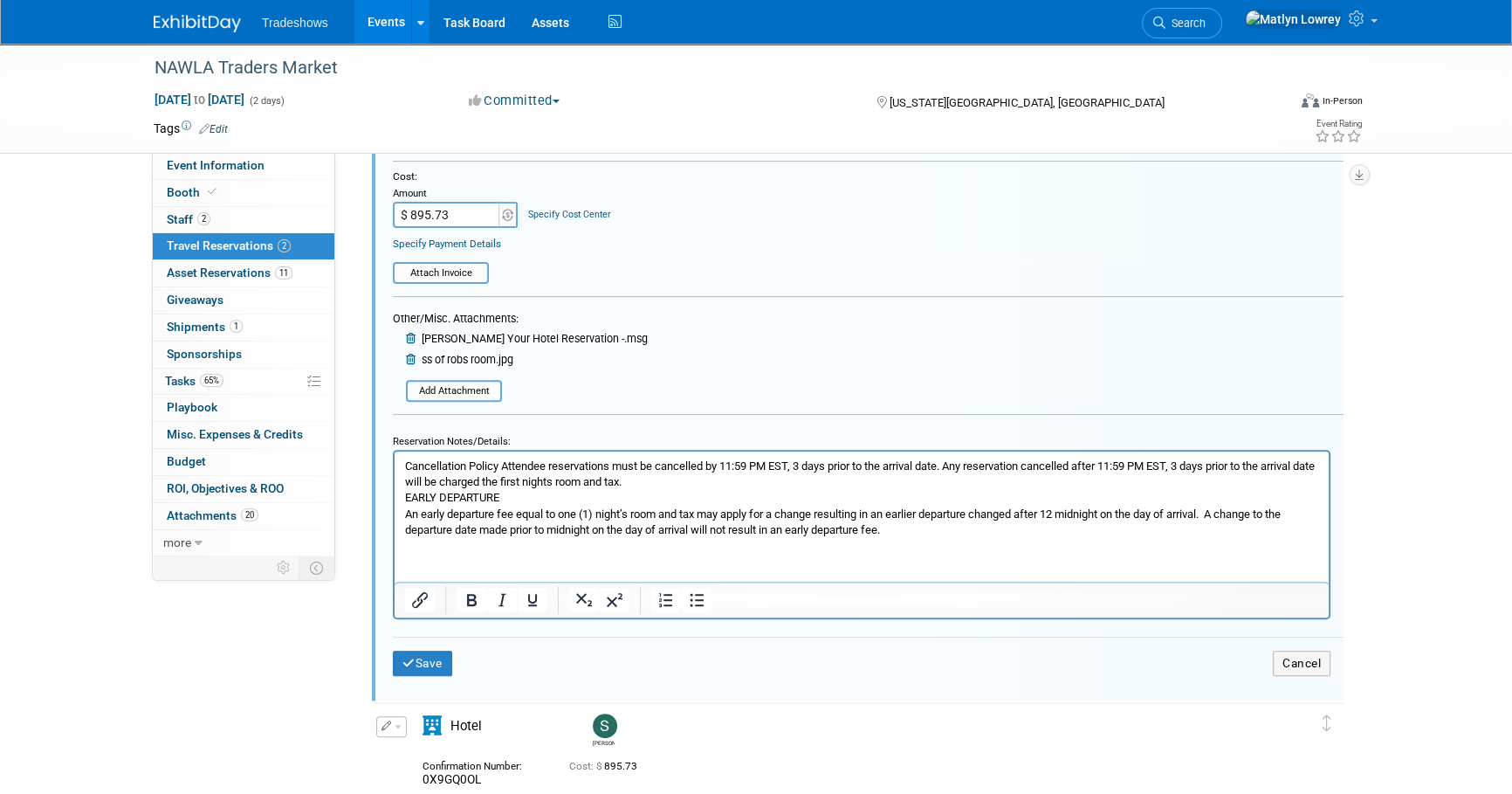
scroll to position [664, 0]
click at [401, 461] on html "Cancellation Policy Attendee reservations must be cancelled by 11:59 PM EST, 3 …" at bounding box center [862, 494] width 935 height 87
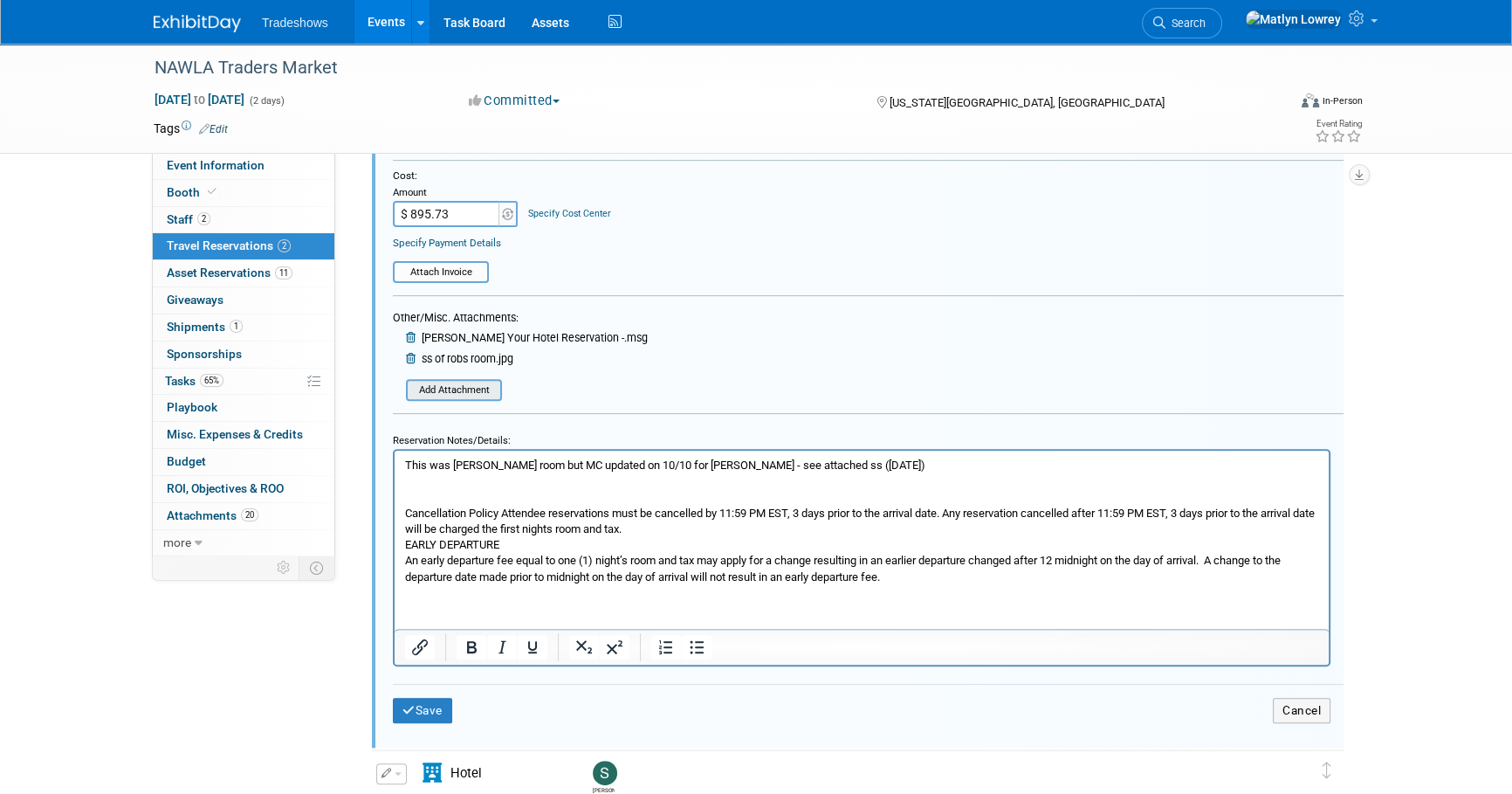
click at [450, 394] on input "file" at bounding box center [411, 390] width 178 height 18
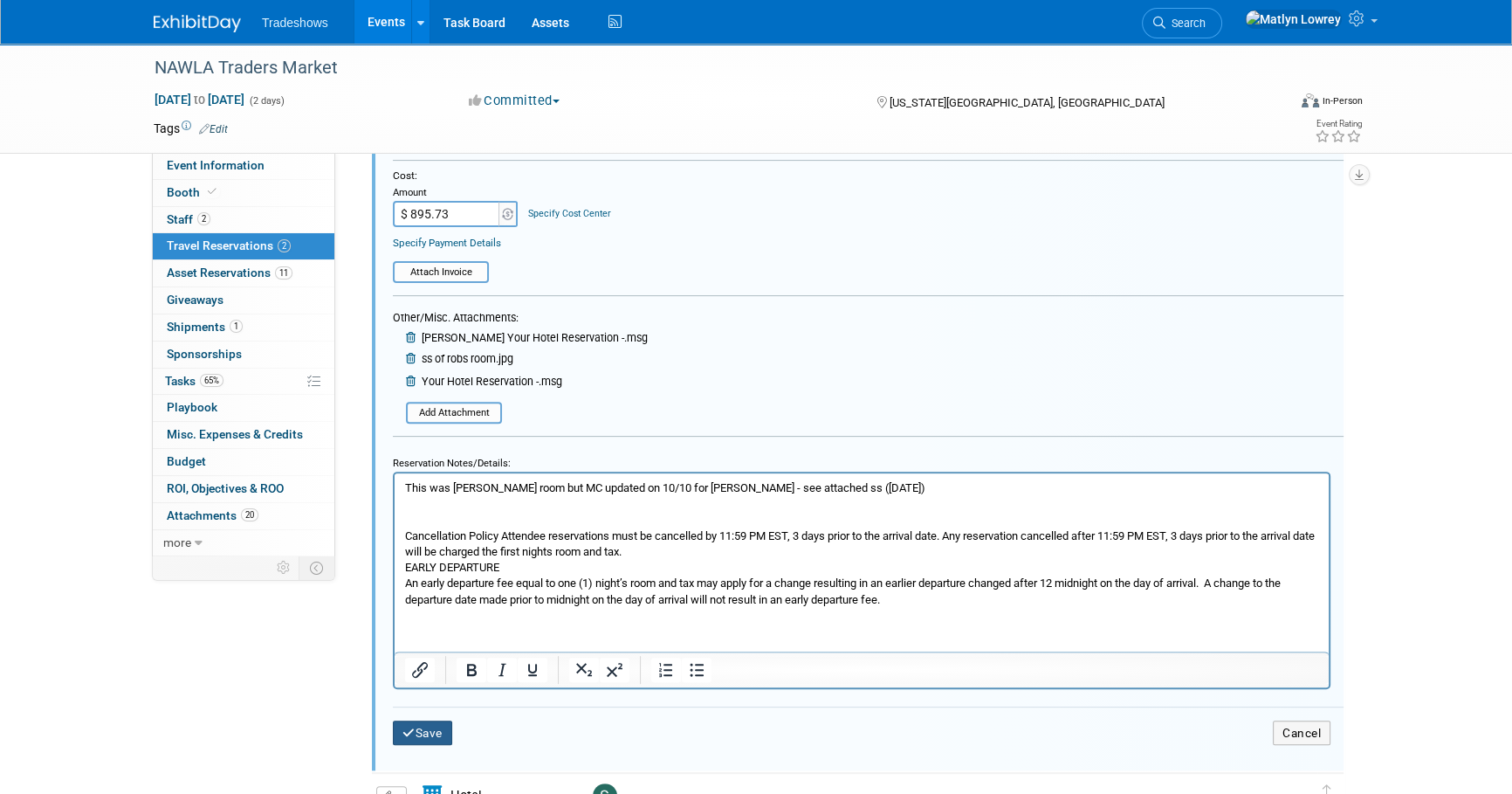
click at [404, 730] on icon "submit" at bounding box center [409, 733] width 13 height 12
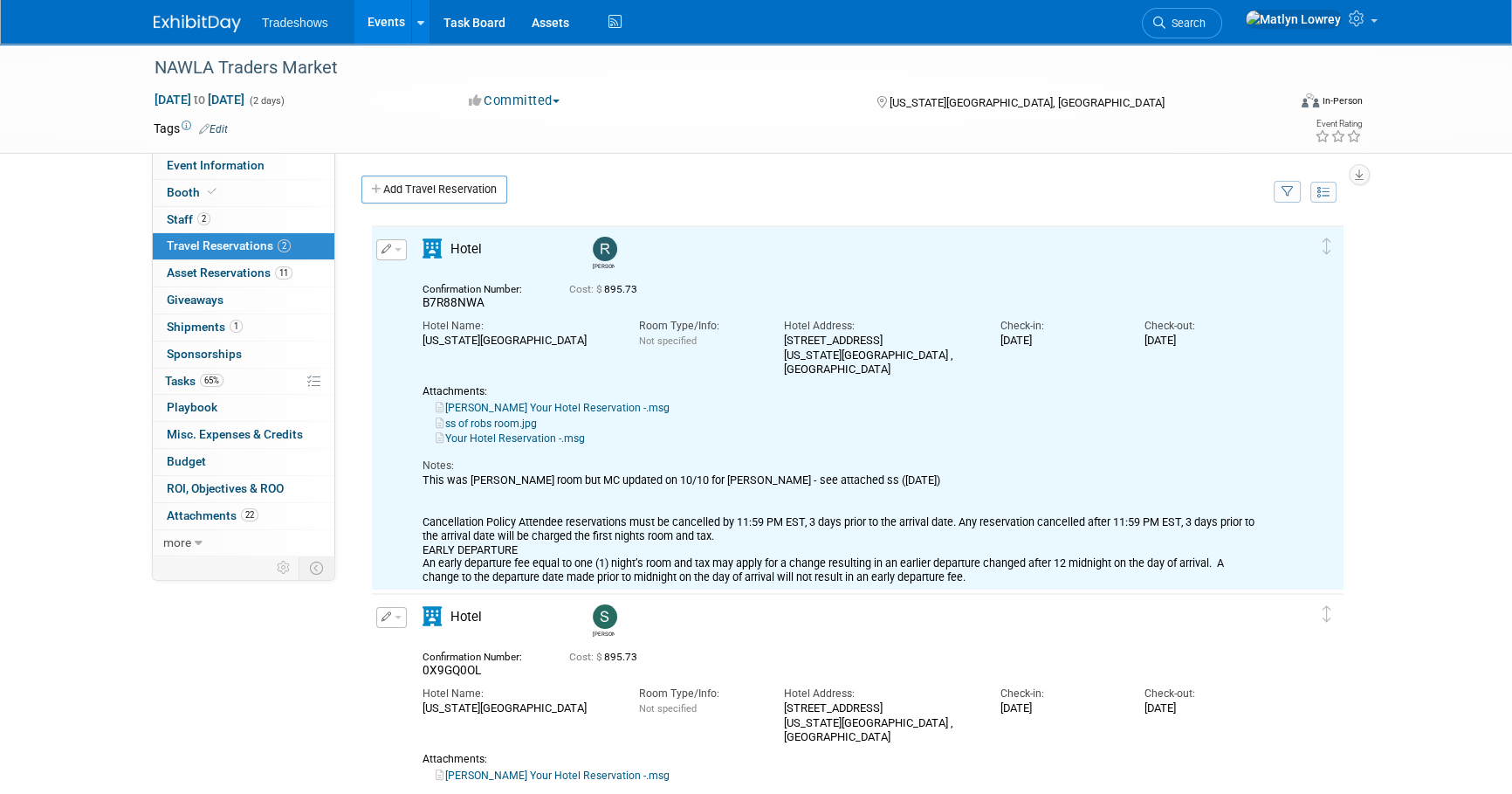
scroll to position [0, 0]
click at [202, 377] on span "65%" at bounding box center [212, 380] width 24 height 13
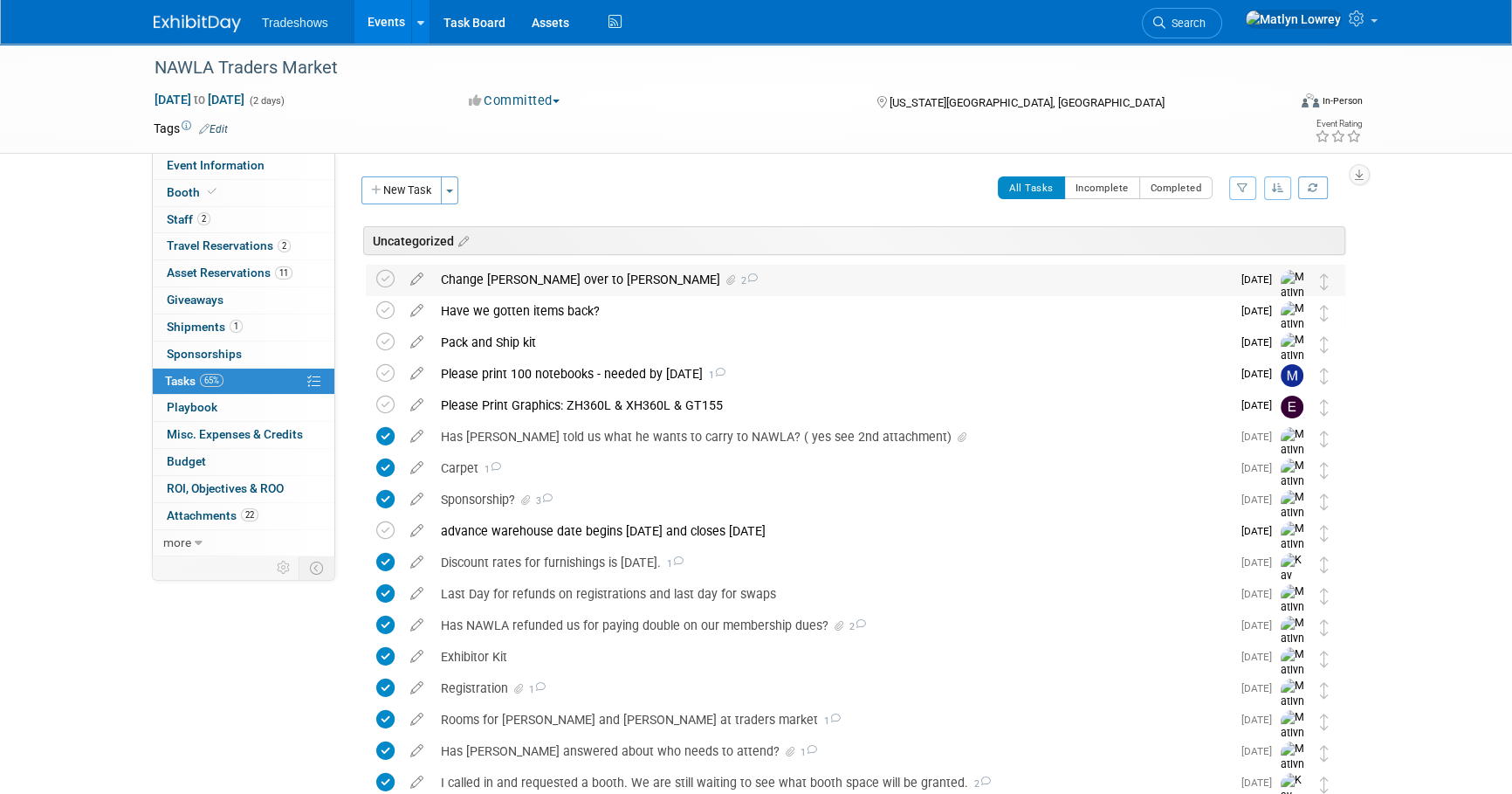
click at [470, 267] on div "Change Barry over to Rob 2" at bounding box center [832, 279] width 799 height 29
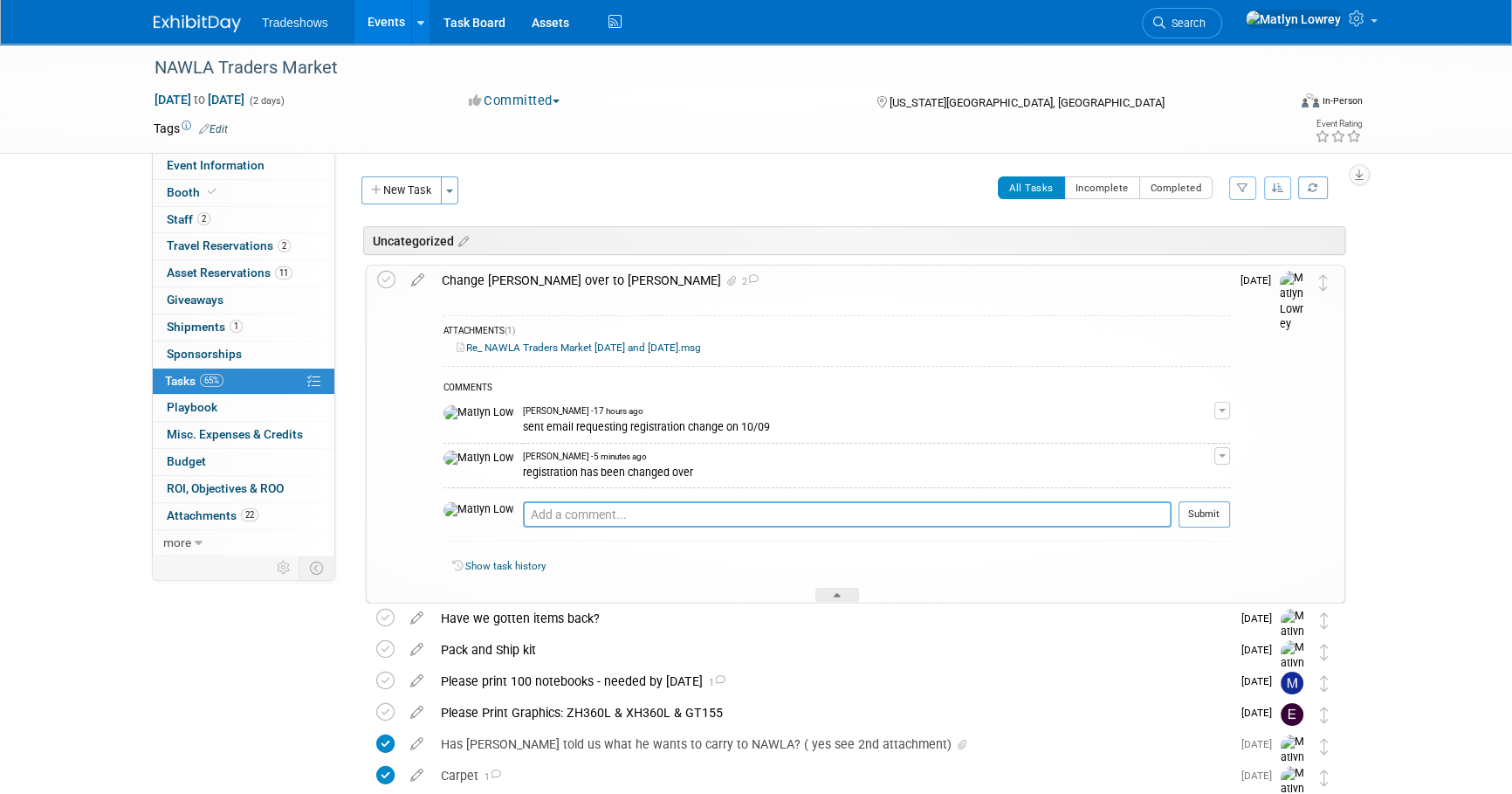
click at [531, 515] on textarea at bounding box center [847, 514] width 649 height 26
type textarea "room has also been changed over"
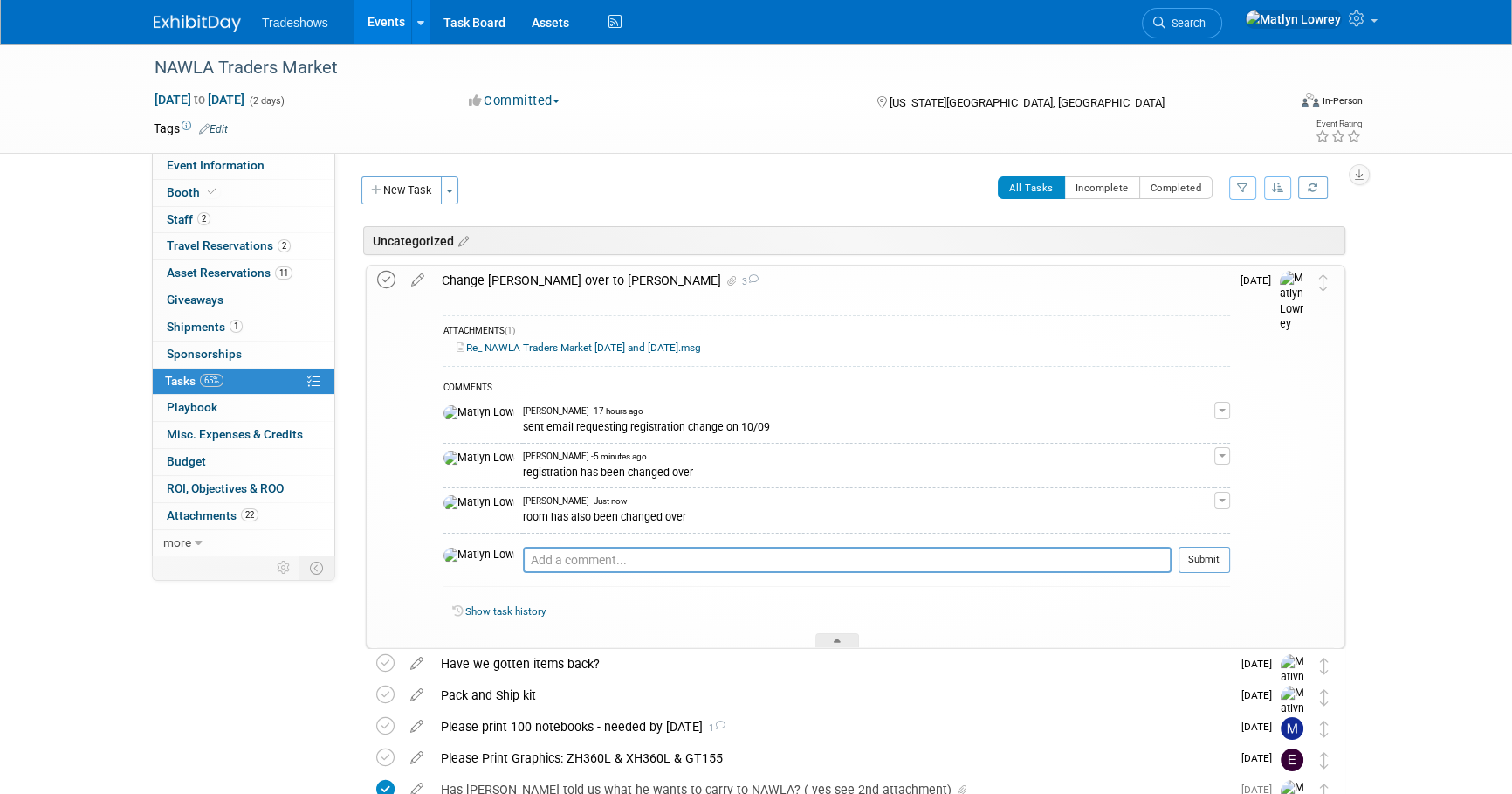
click at [378, 283] on icon at bounding box center [387, 280] width 18 height 18
click at [472, 273] on div "Change Barry over to Rob 3" at bounding box center [832, 280] width 797 height 29
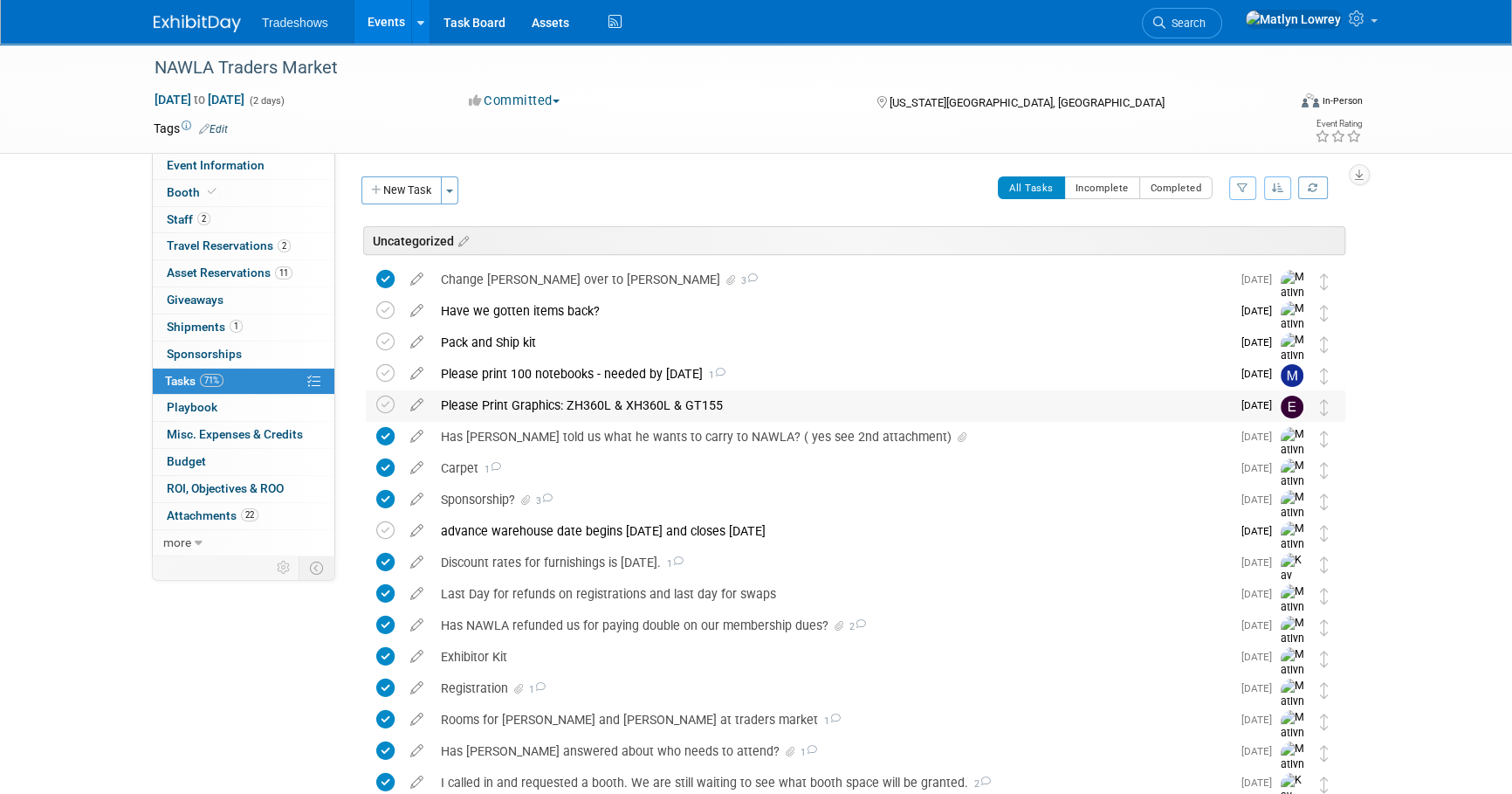
click at [616, 402] on div "Please Print Graphics: ZH360L & XH360L & GT155" at bounding box center [832, 405] width 799 height 29
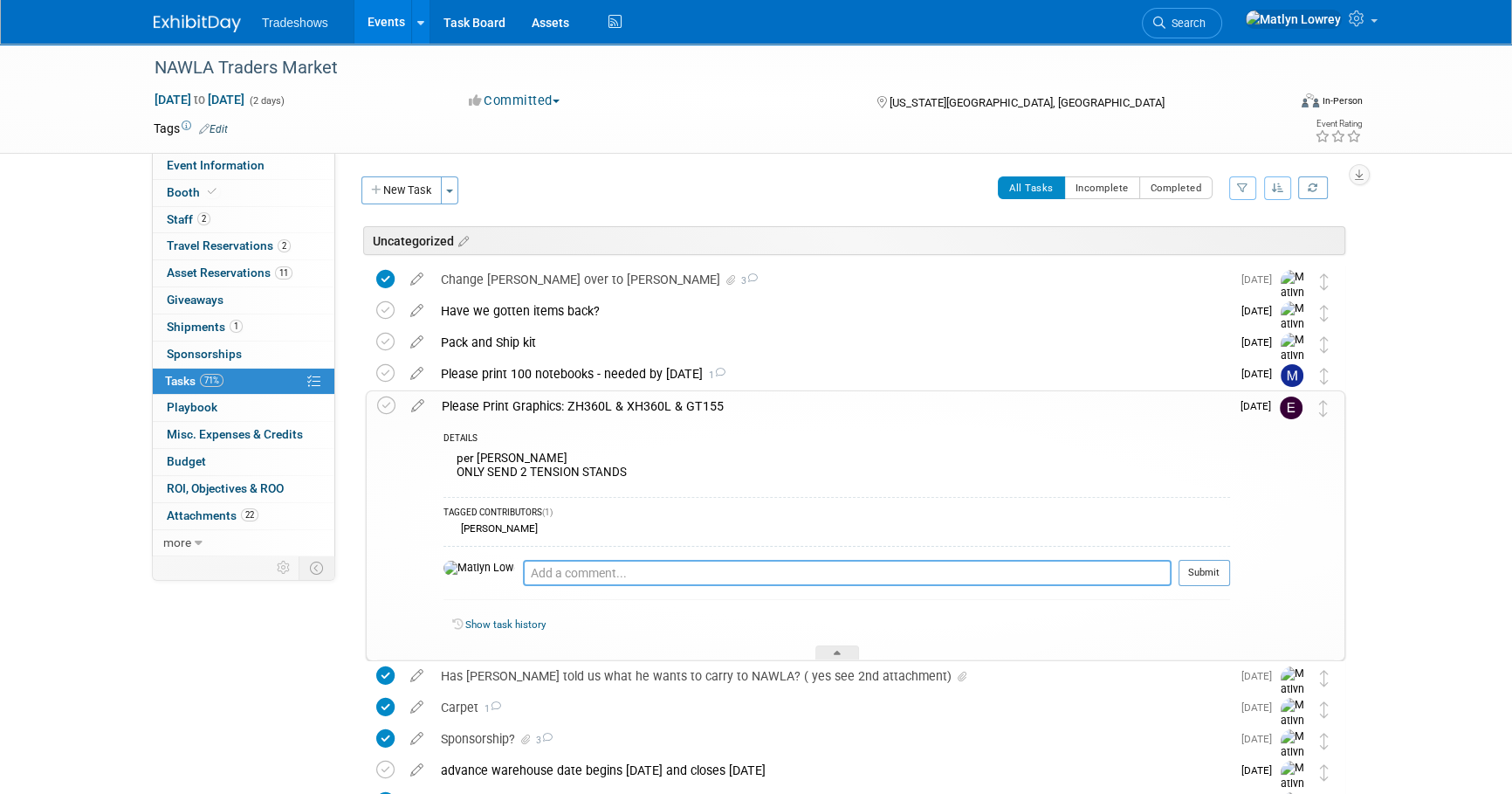
click at [523, 571] on textarea at bounding box center [847, 573] width 649 height 26
type textarea "eliz has printed the zh and the xh, ran out of paper but waiting on gt"
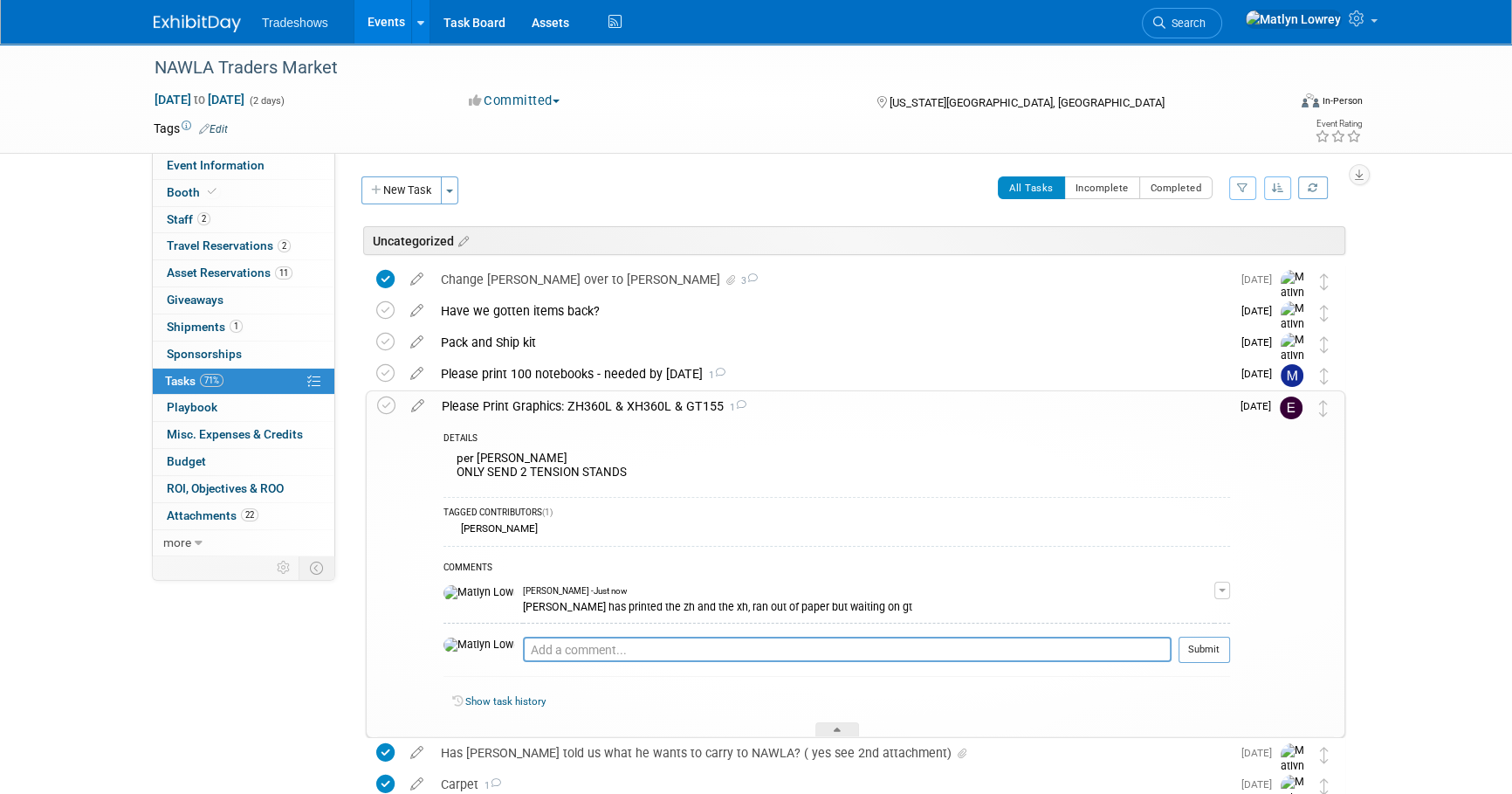
click at [565, 401] on div "Please Print Graphics: ZH360L & XH360L & GT155 1" at bounding box center [832, 406] width 797 height 29
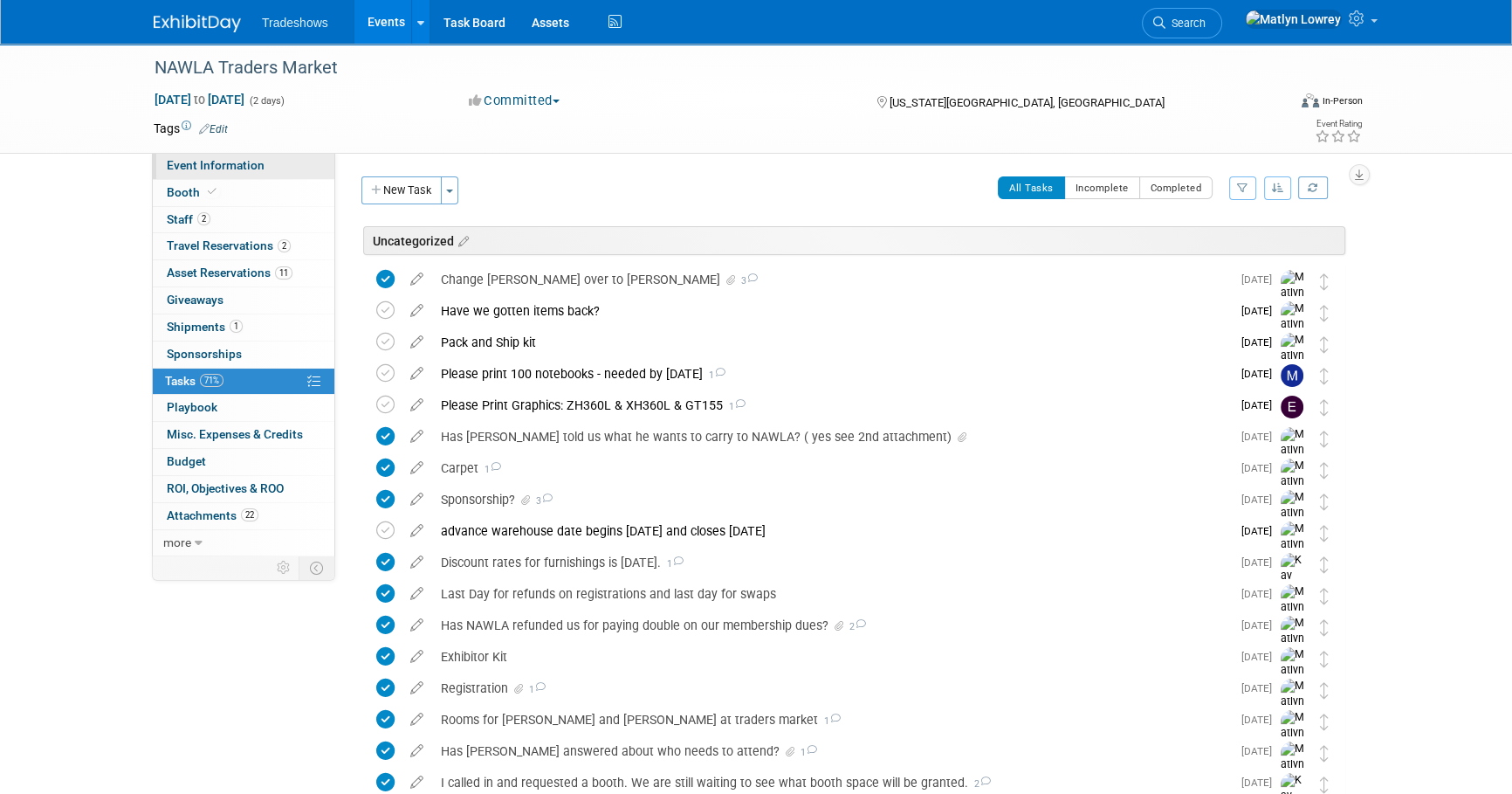
click at [257, 161] on span "Event Information" at bounding box center [215, 165] width 98 height 14
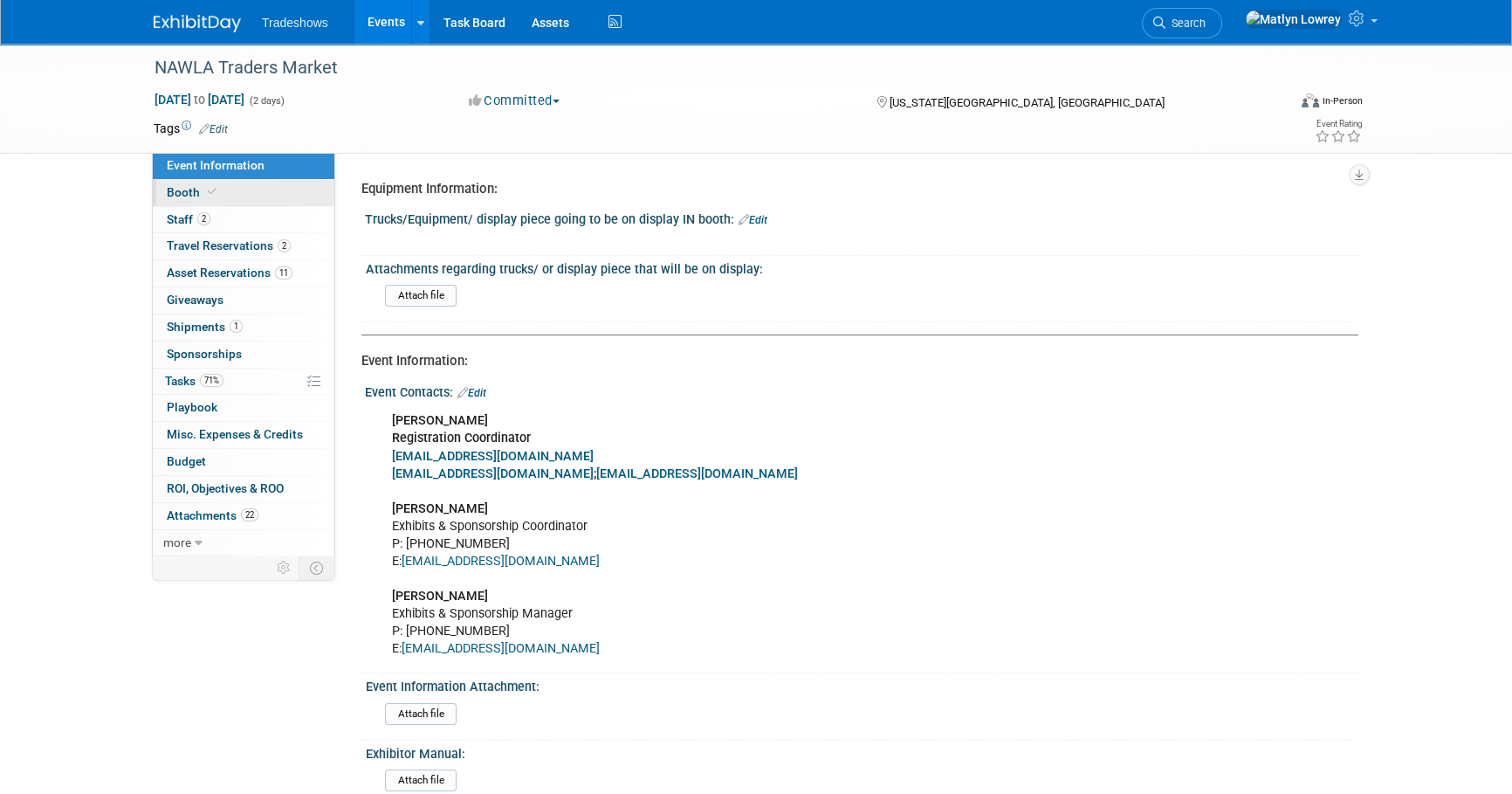
click at [194, 191] on span "Booth" at bounding box center [193, 192] width 53 height 14
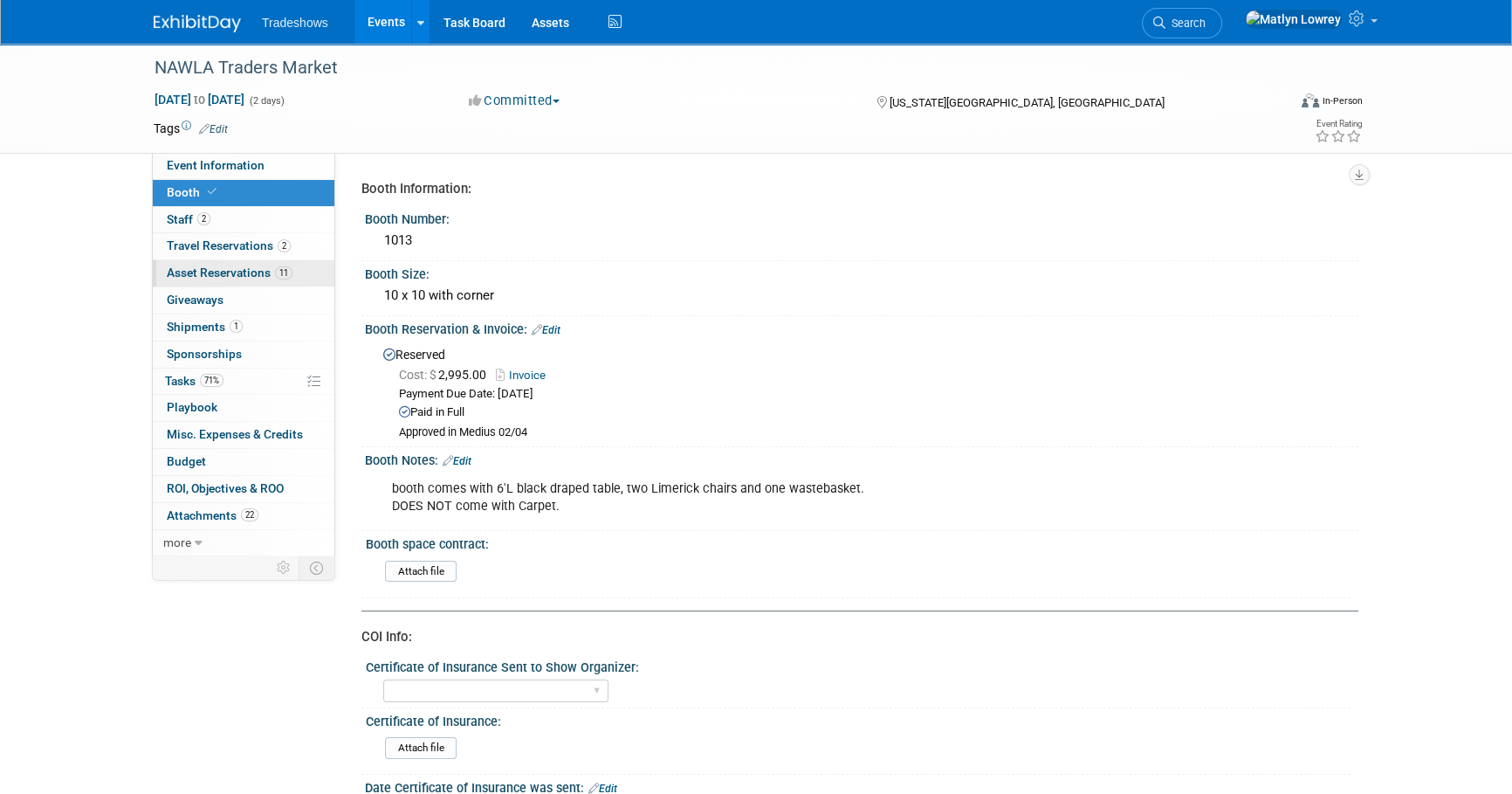
click at [227, 275] on span "Asset Reservations 11" at bounding box center [229, 272] width 126 height 14
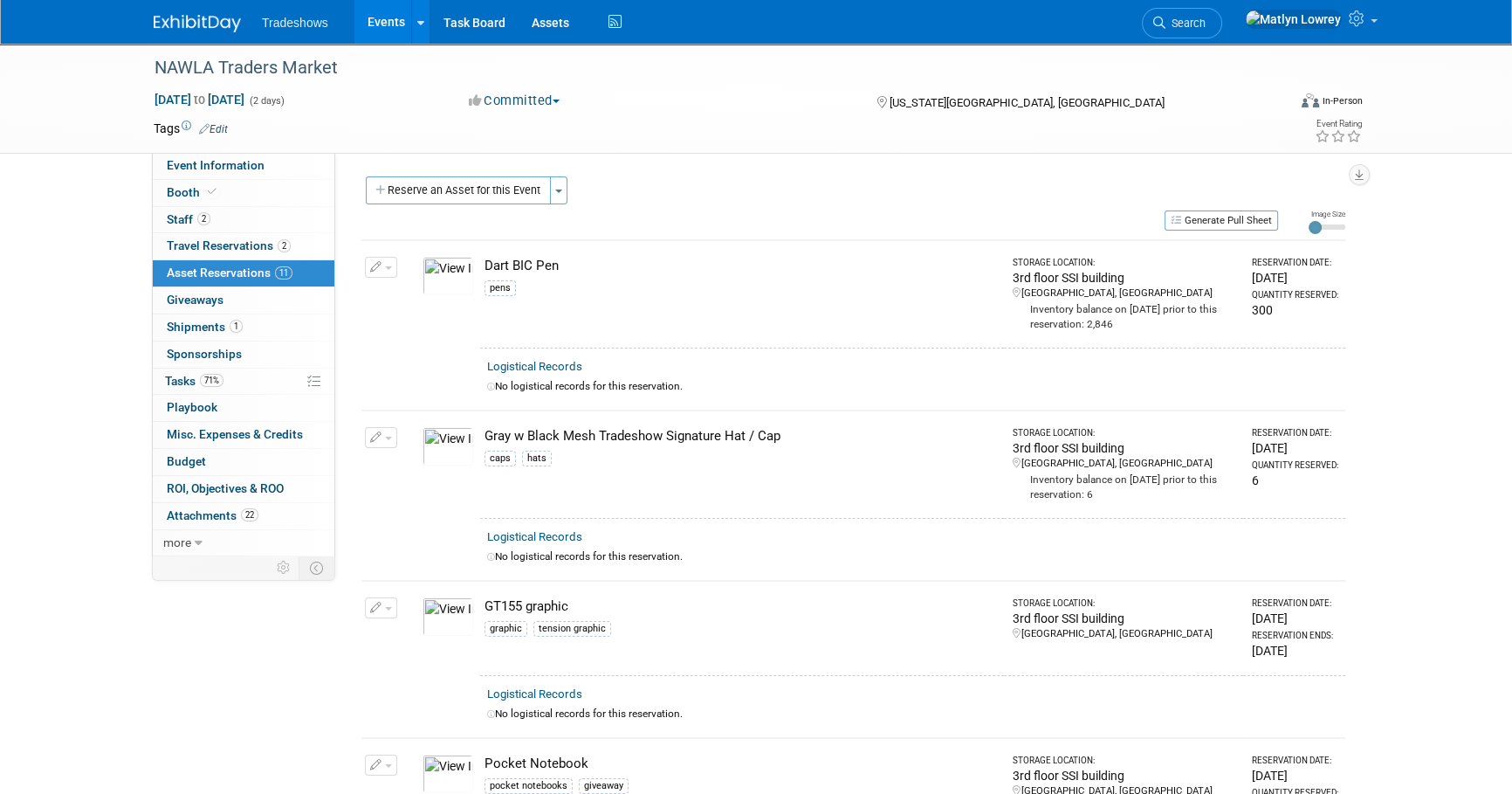
click at [383, 32] on link "Events" at bounding box center [386, 21] width 64 height 43
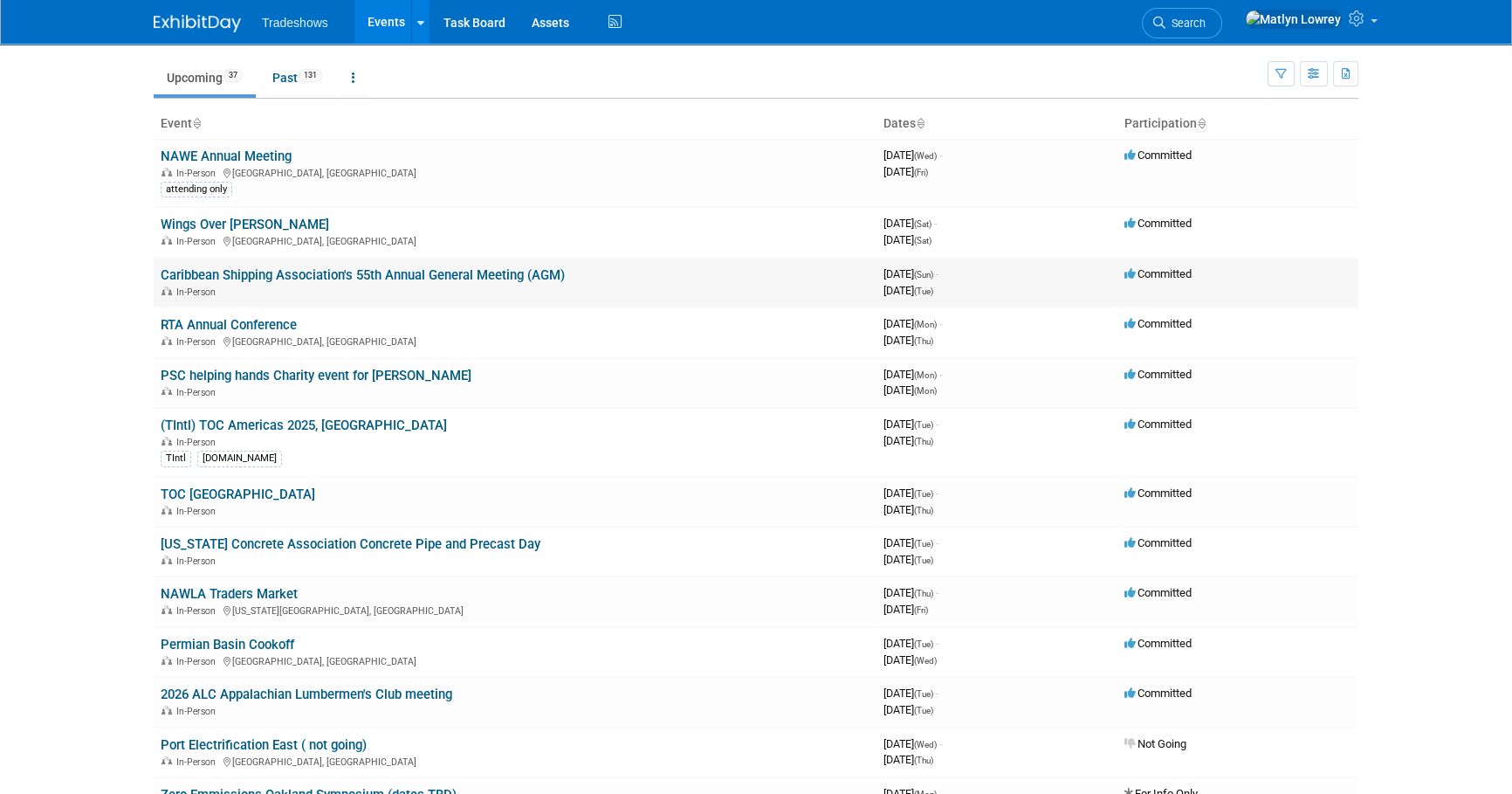
scroll to position [78, 0]
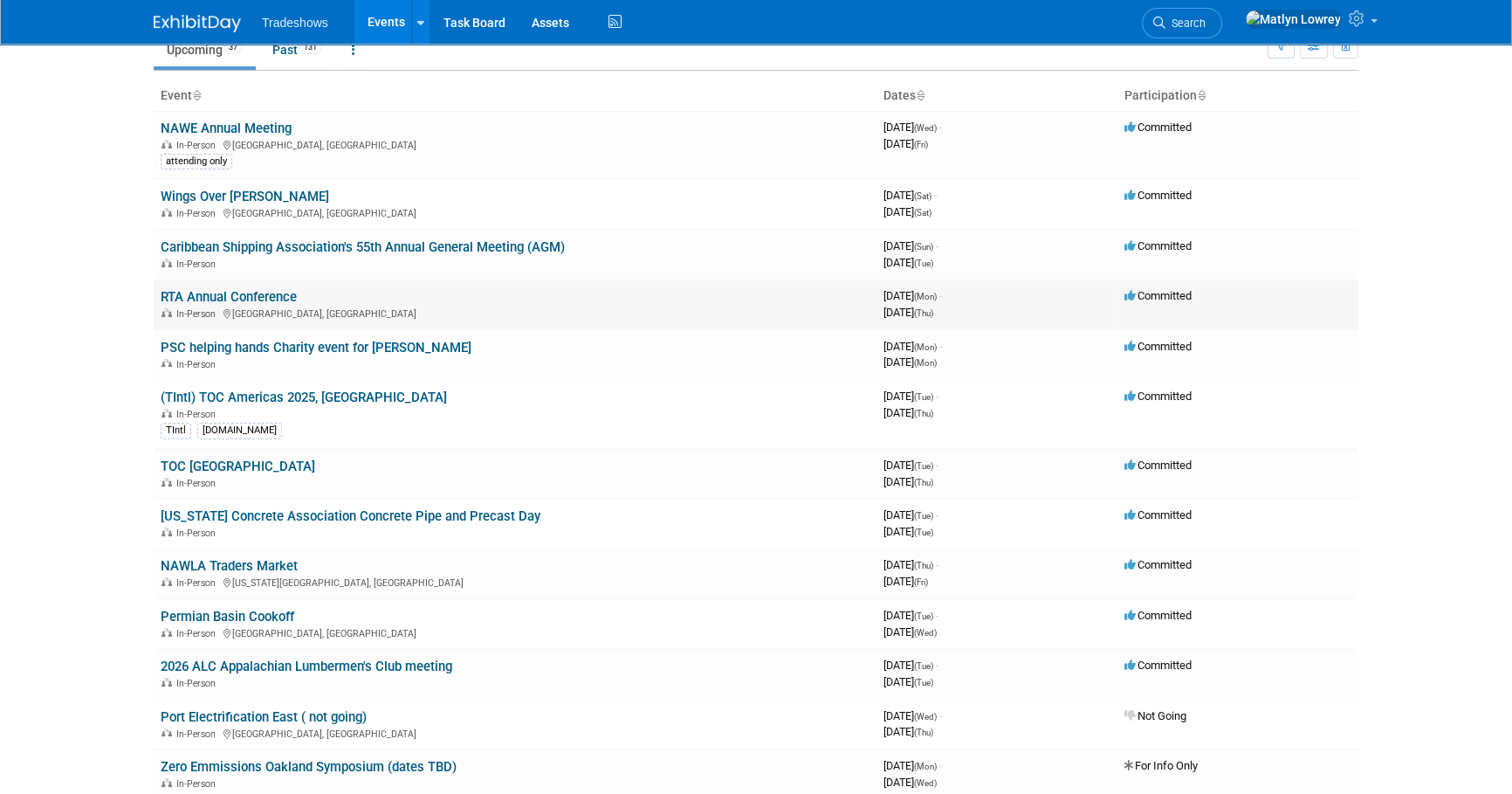
click at [217, 296] on link "RTA Annual Conference" at bounding box center [228, 297] width 136 height 16
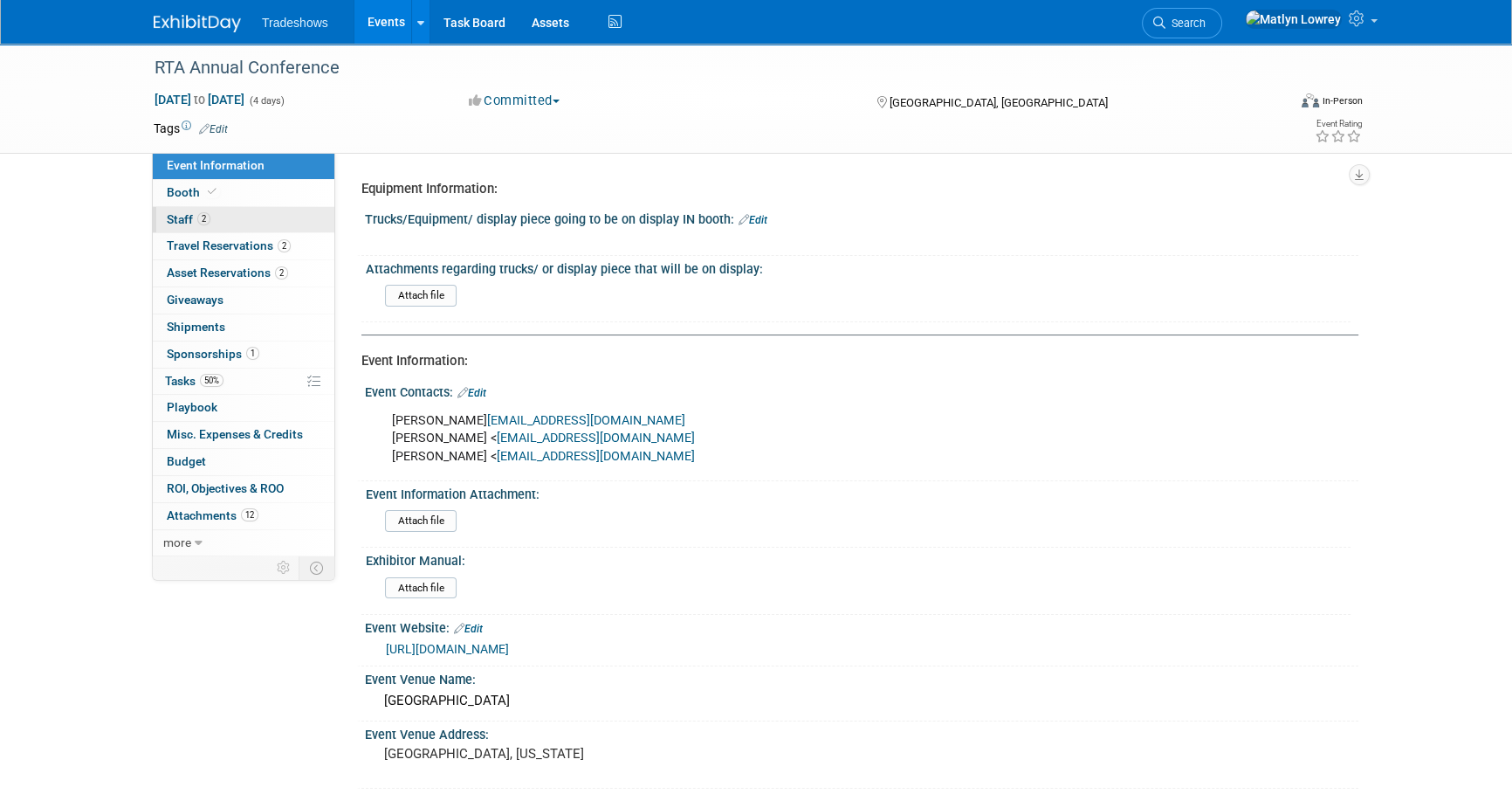
click at [187, 228] on link "2 Staff 2" at bounding box center [243, 220] width 181 height 26
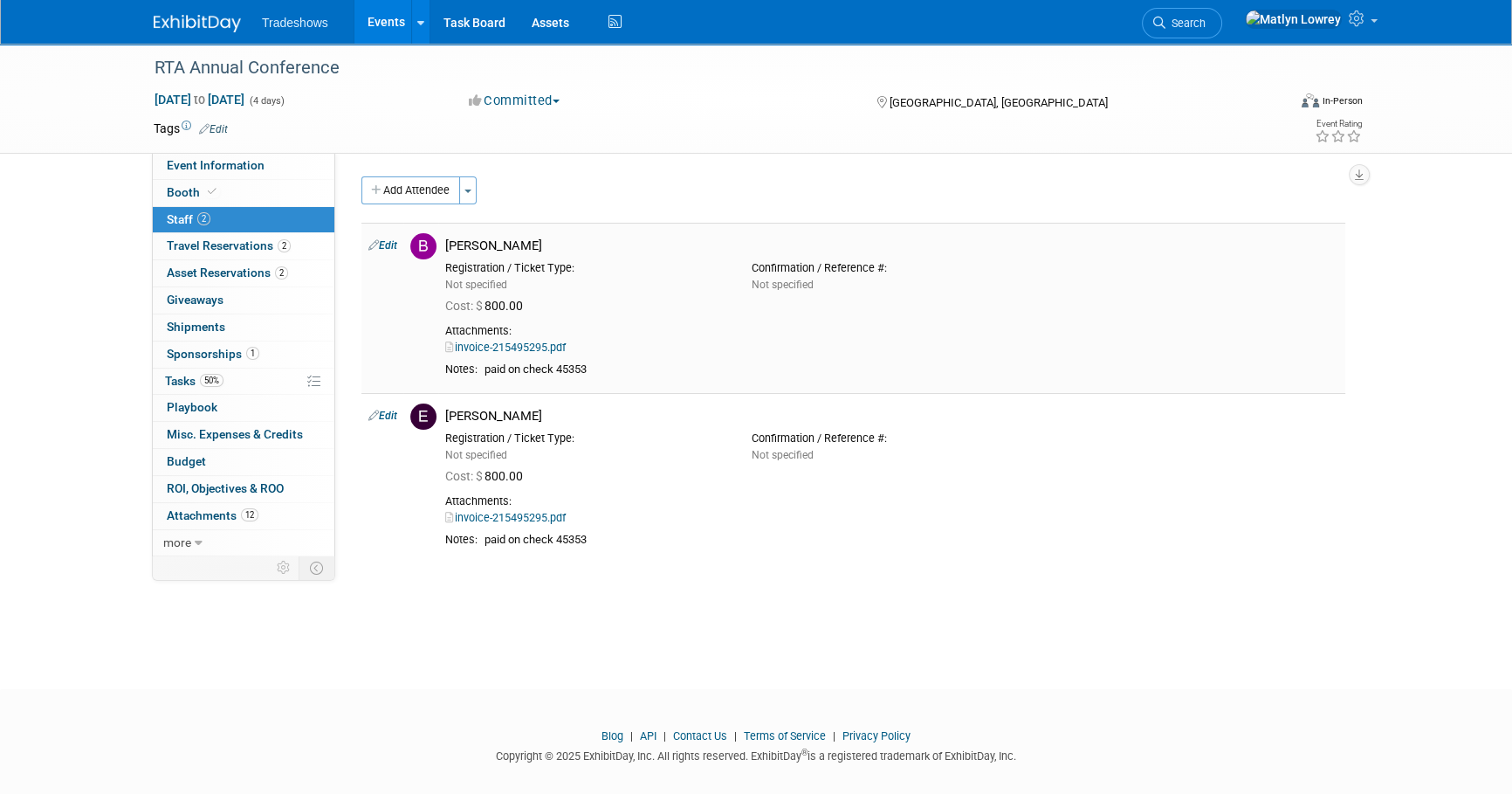
click at [499, 344] on link "invoice-215495295.pdf" at bounding box center [506, 347] width 121 height 13
click at [227, 380] on link "50% Tasks 50%" at bounding box center [243, 381] width 181 height 26
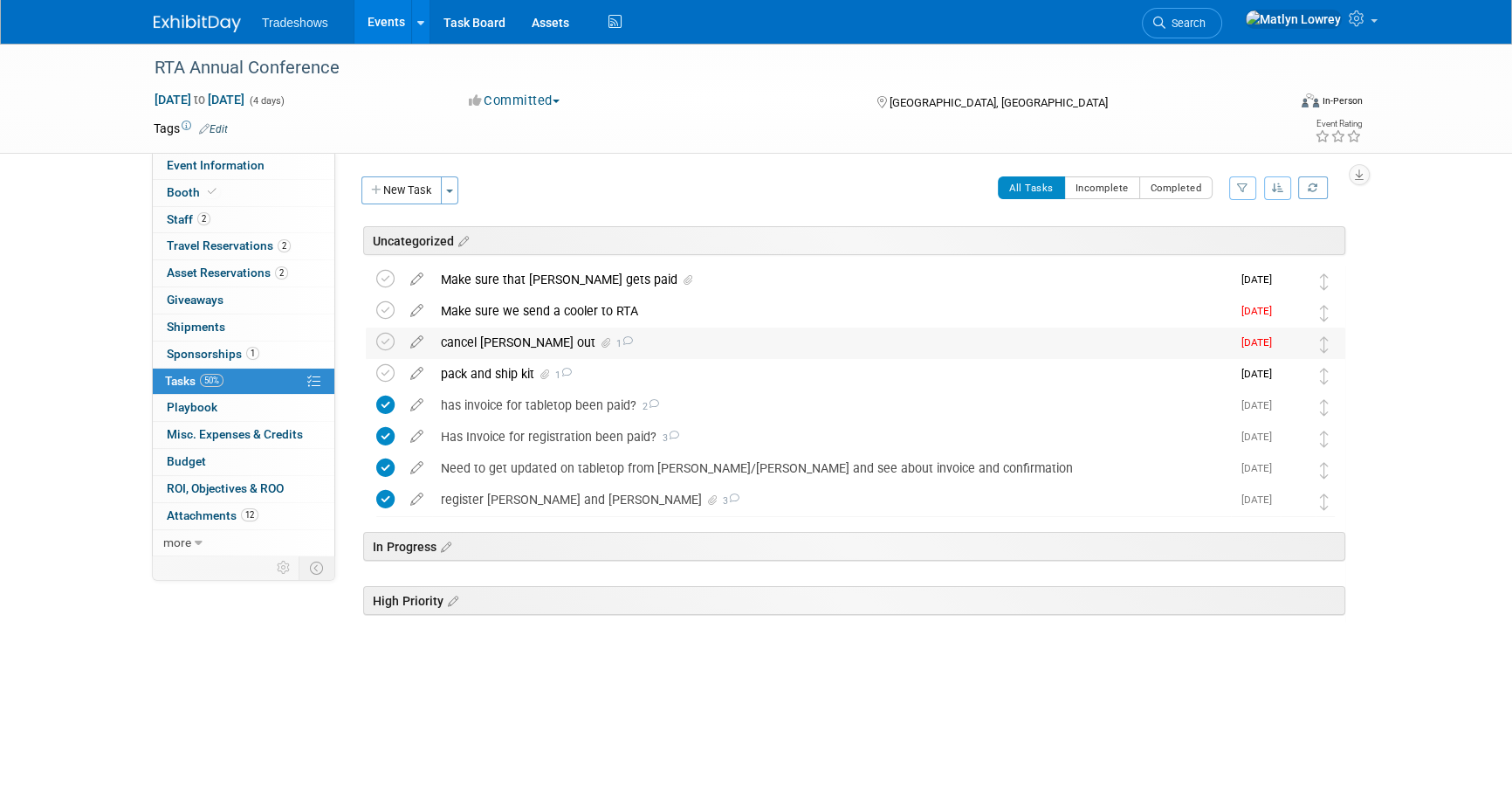
click at [497, 345] on div "cancel barry out 1" at bounding box center [832, 343] width 799 height 29
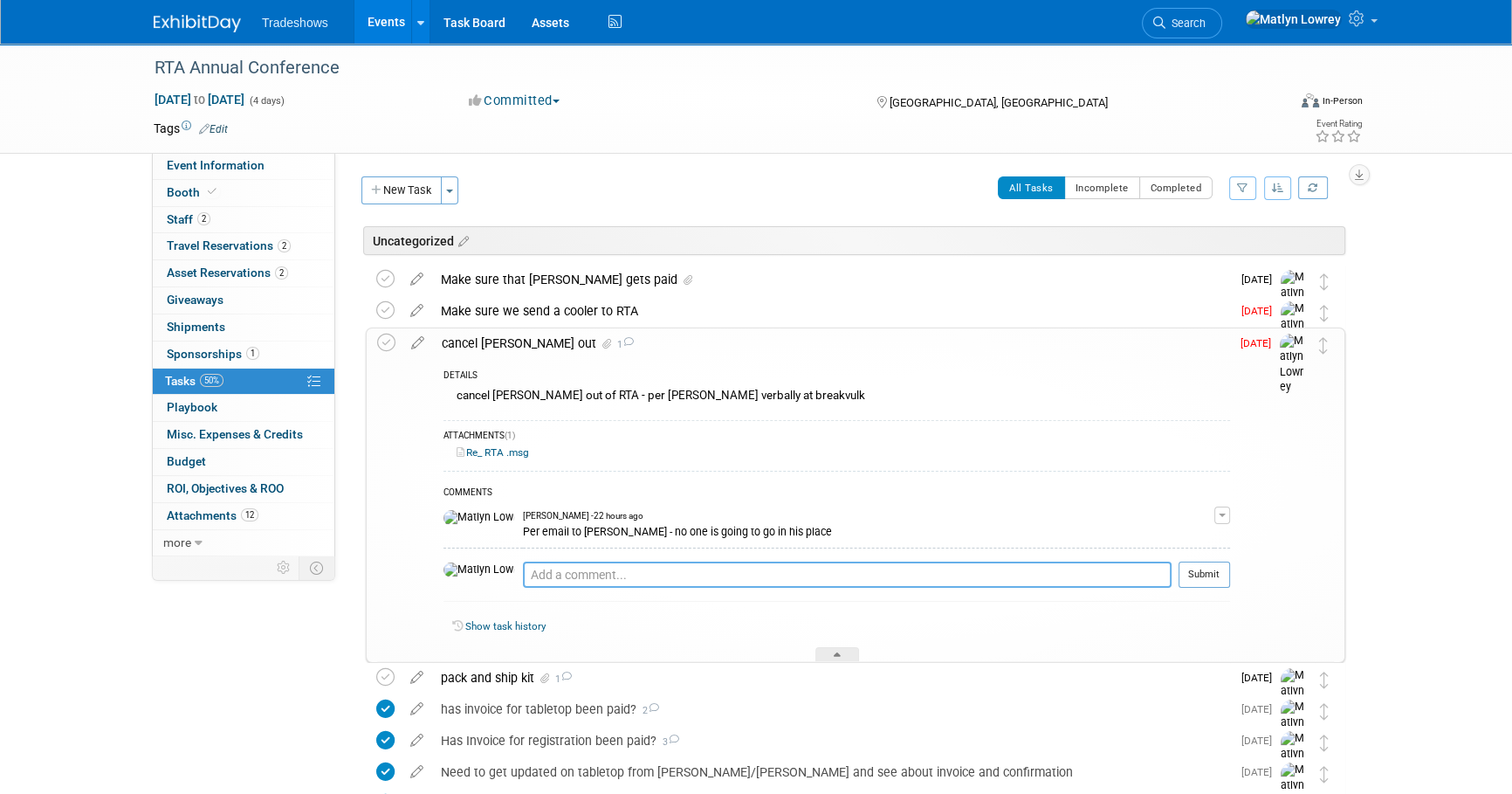
click at [591, 573] on textarea at bounding box center [847, 575] width 649 height 26
type textarea "asked rta about refund or credit for his registration"
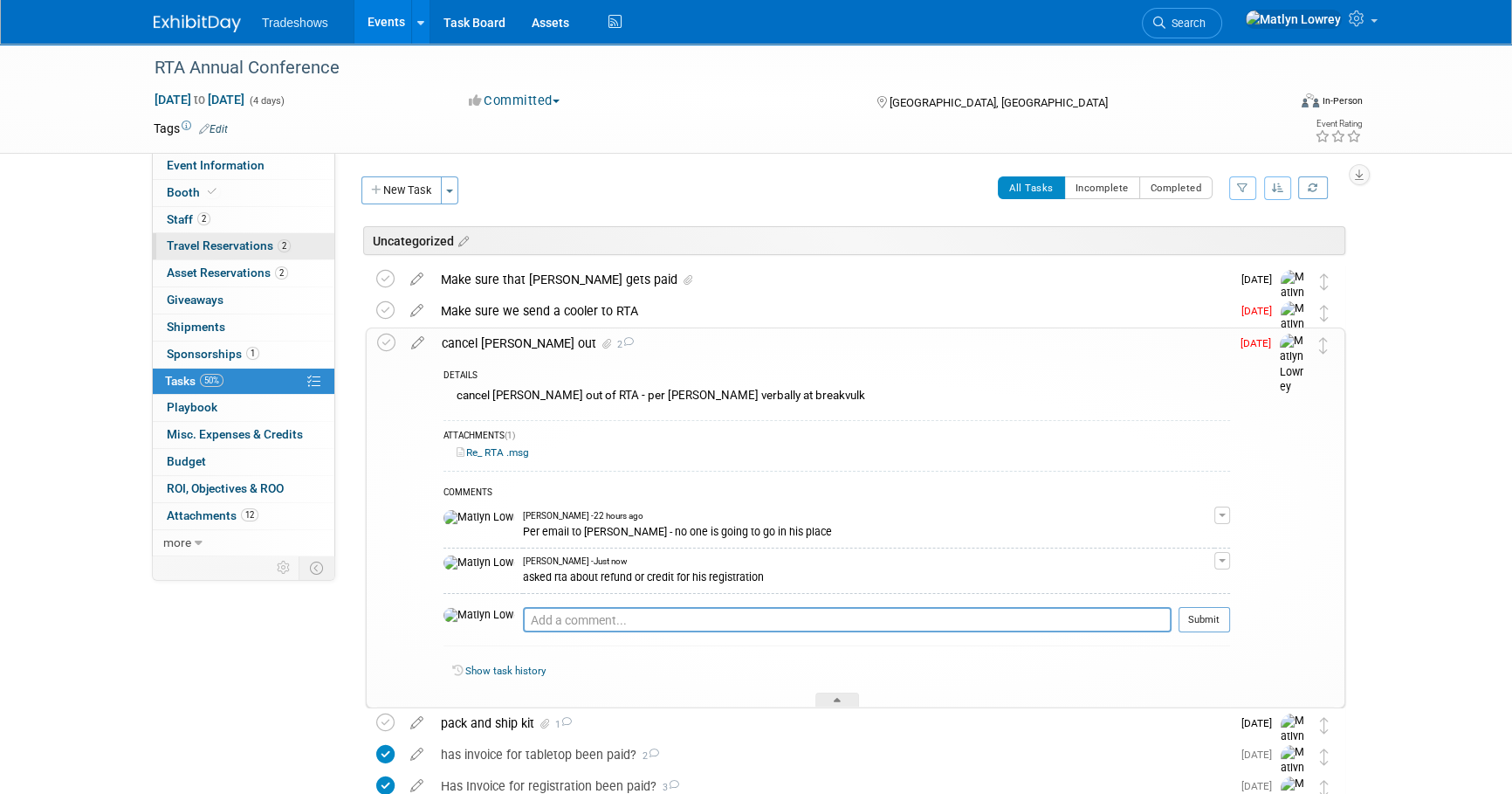
click at [262, 247] on span "Travel Reservations 2" at bounding box center [228, 245] width 124 height 14
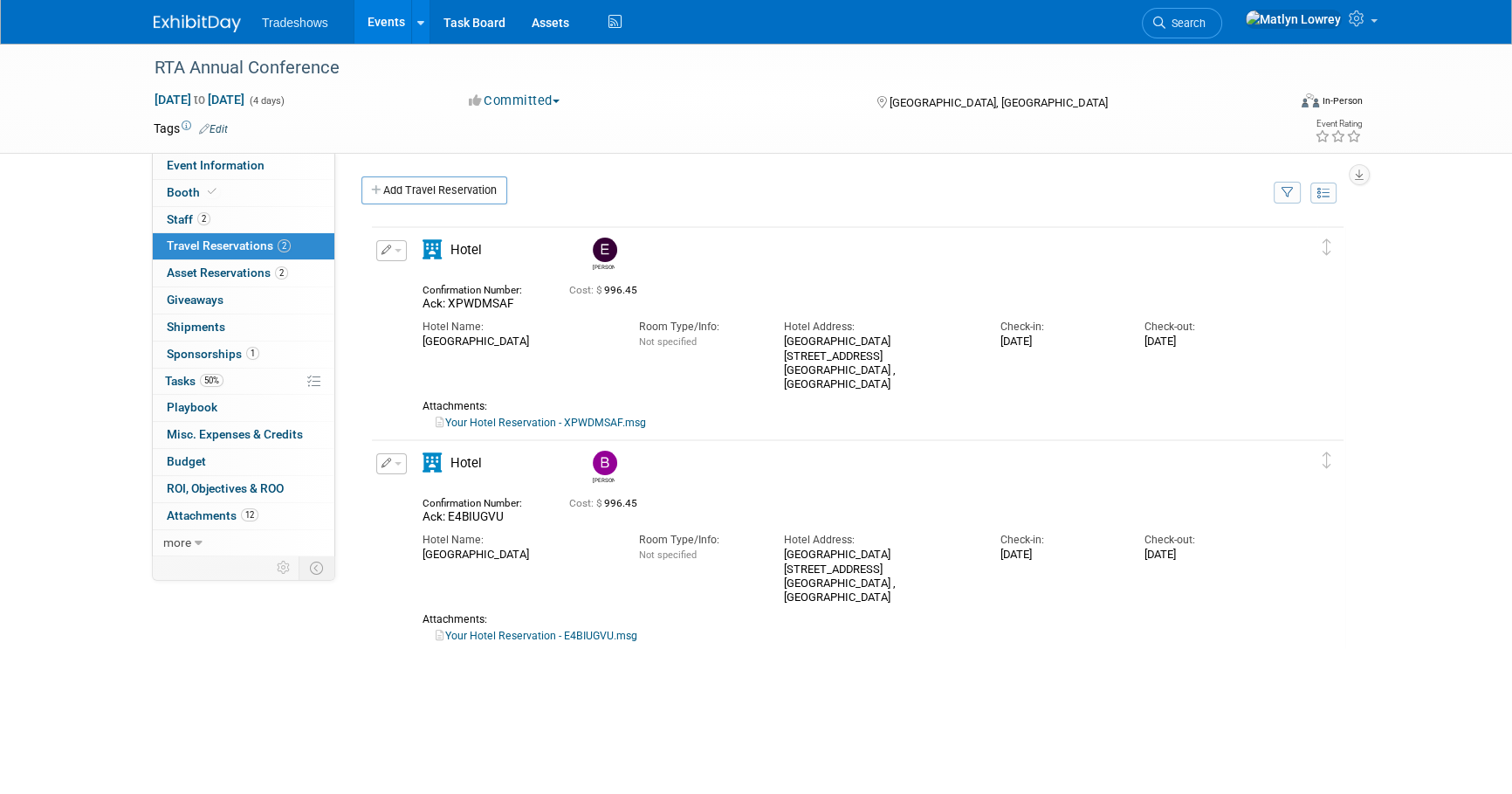
click at [504, 635] on link "Your Hotel Reservation - E4BIUGVU.msg" at bounding box center [536, 636] width 202 height 12
click at [373, 34] on link "Events" at bounding box center [386, 21] width 64 height 43
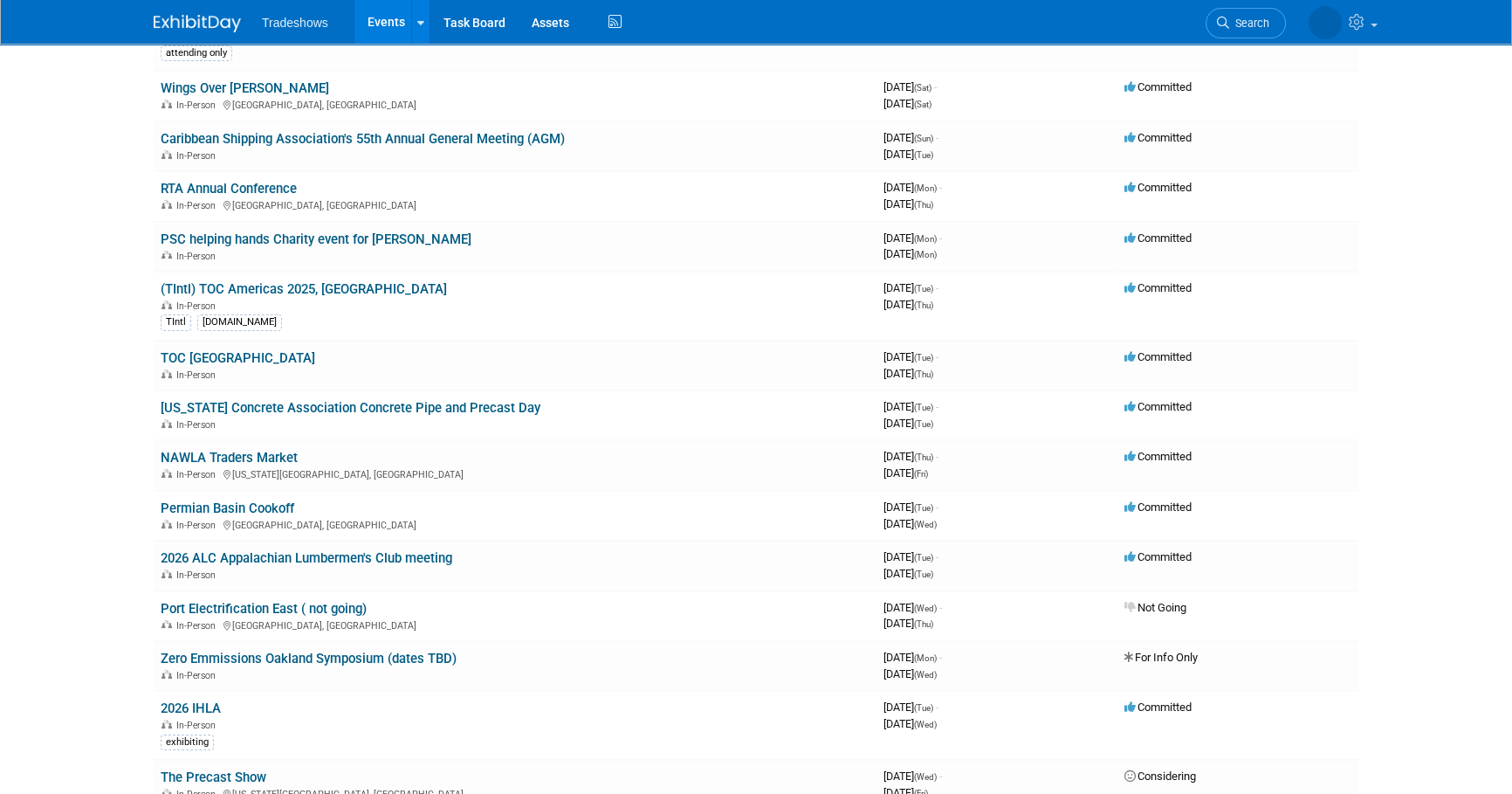
scroll to position [78, 0]
